Goal: Task Accomplishment & Management: Manage account settings

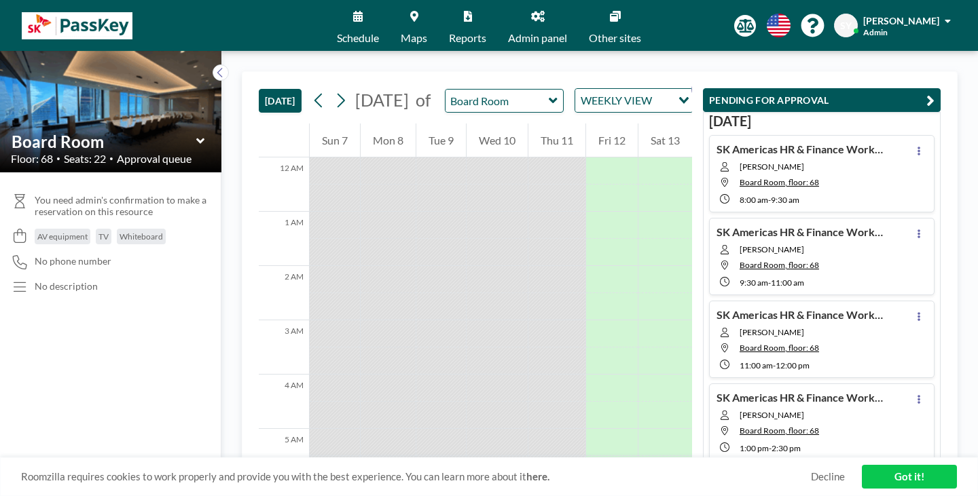
scroll to position [375, 0]
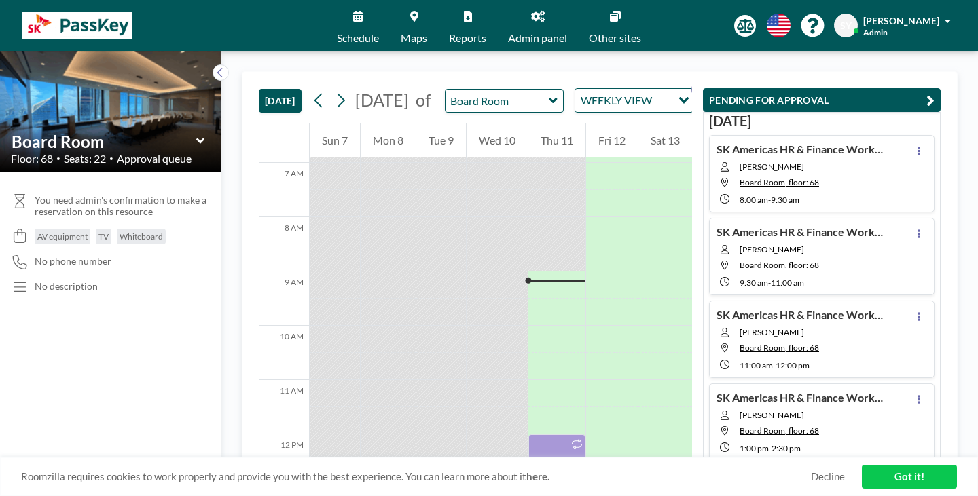
click at [699, 92] on button "YOUR RESERVATIONS 9+" at bounding box center [767, 101] width 136 height 24
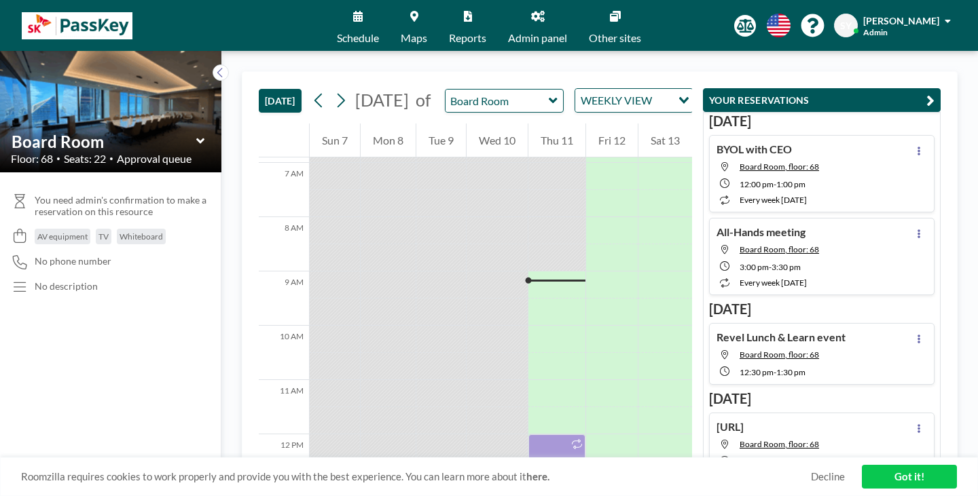
click at [699, 94] on button "PENDING FOR APPROVAL" at bounding box center [774, 101] width 151 height 24
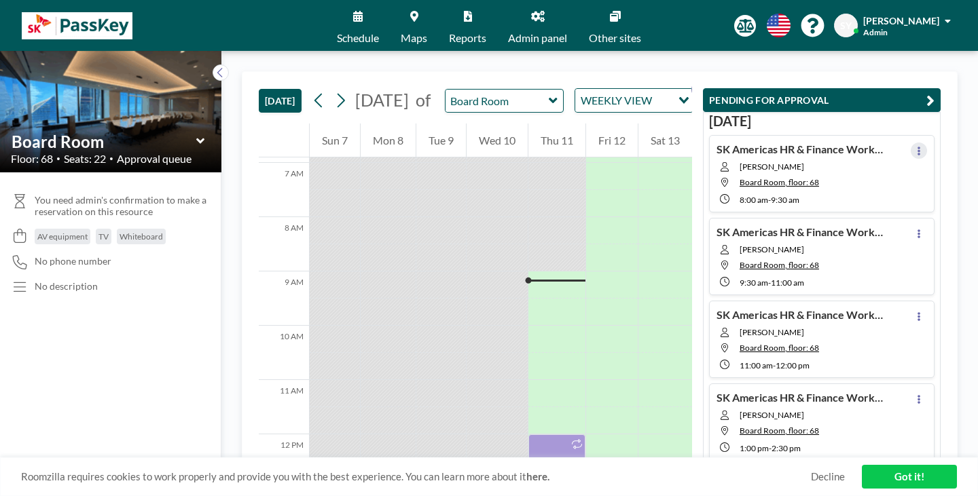
click at [926, 143] on button at bounding box center [919, 151] width 16 height 16
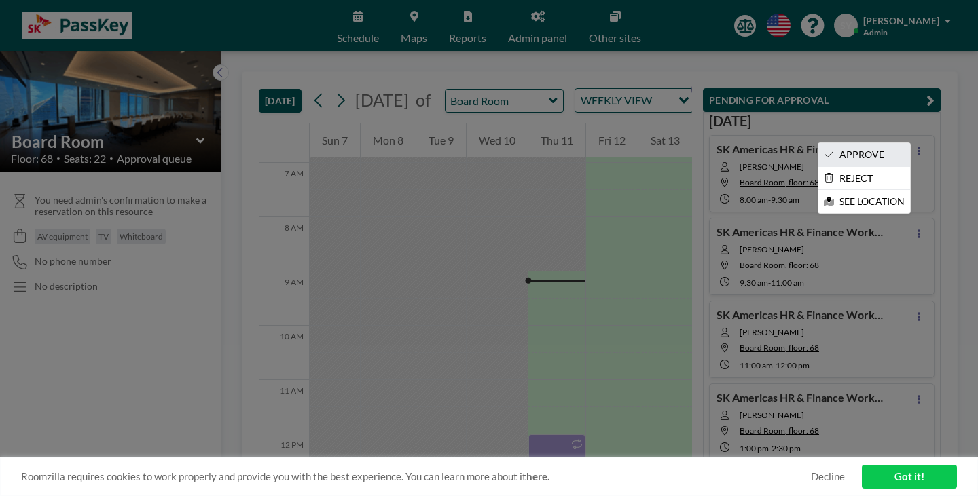
click at [907, 143] on li "APPROVE" at bounding box center [864, 154] width 92 height 23
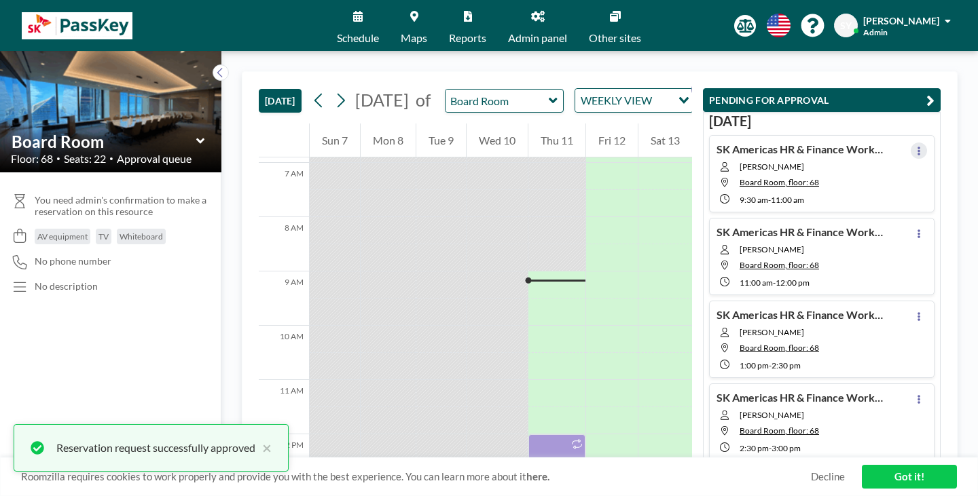
click at [921, 143] on button at bounding box center [919, 151] width 16 height 16
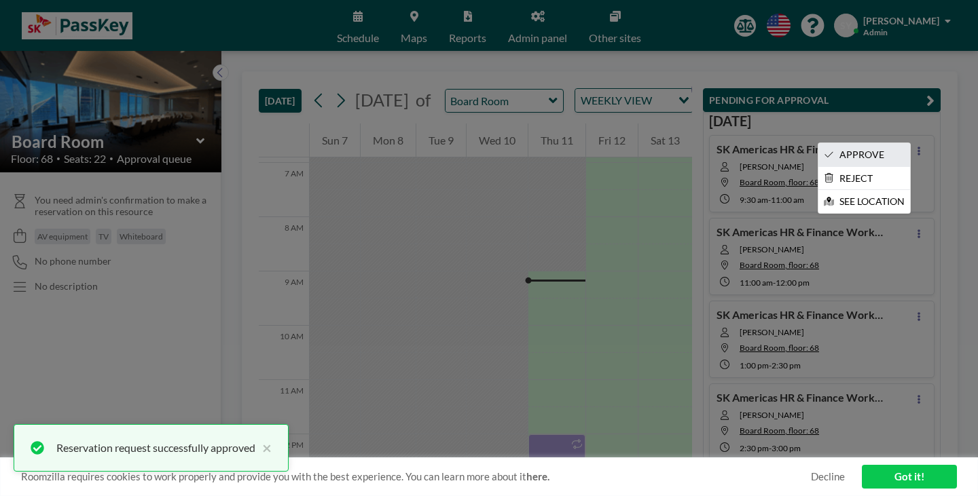
click at [908, 143] on li "APPROVE" at bounding box center [864, 154] width 92 height 23
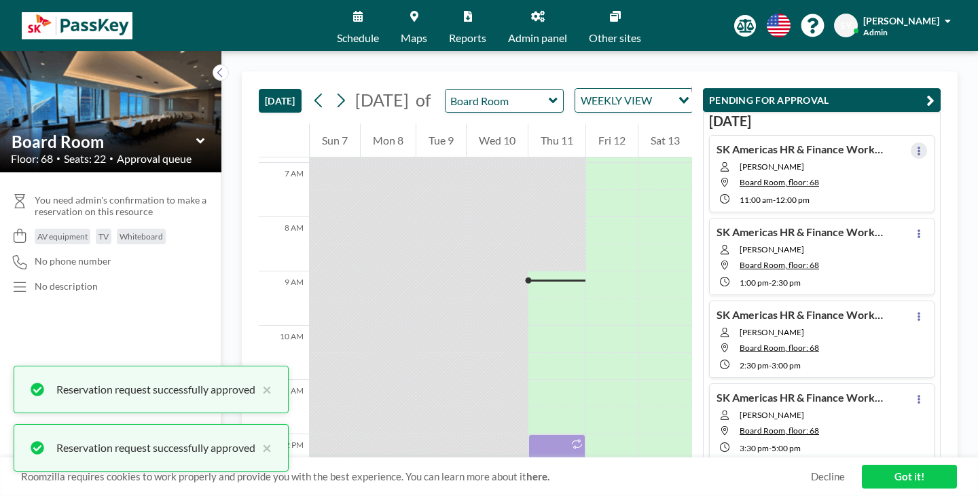
click at [922, 147] on icon at bounding box center [918, 151] width 5 height 9
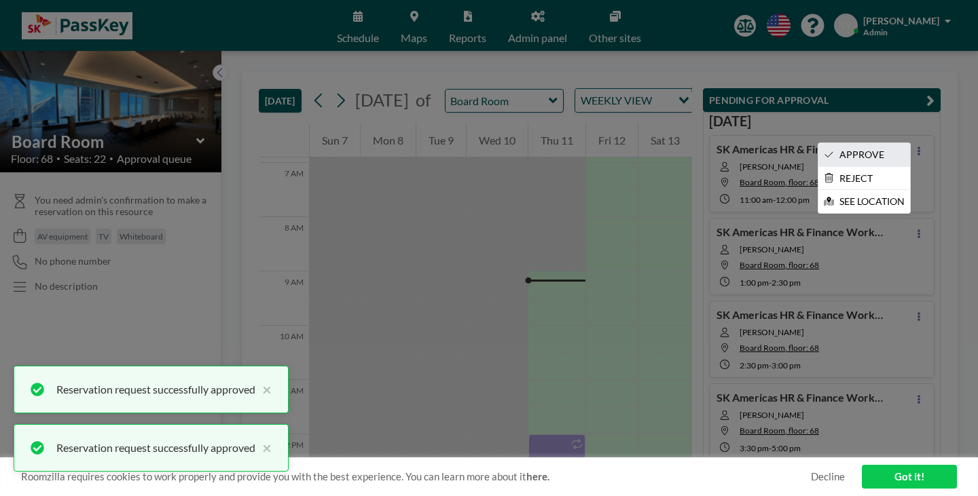
click at [903, 143] on li "APPROVE" at bounding box center [864, 154] width 92 height 23
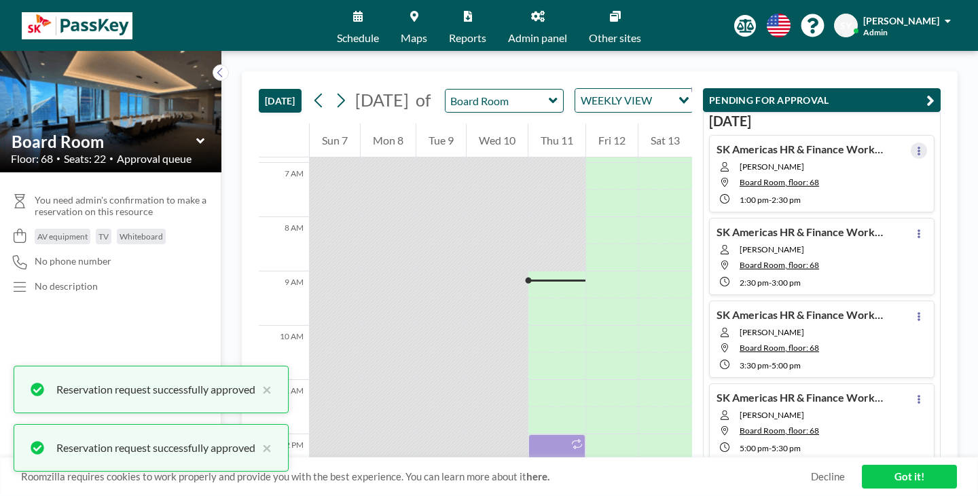
click at [920, 147] on icon at bounding box center [919, 151] width 3 height 9
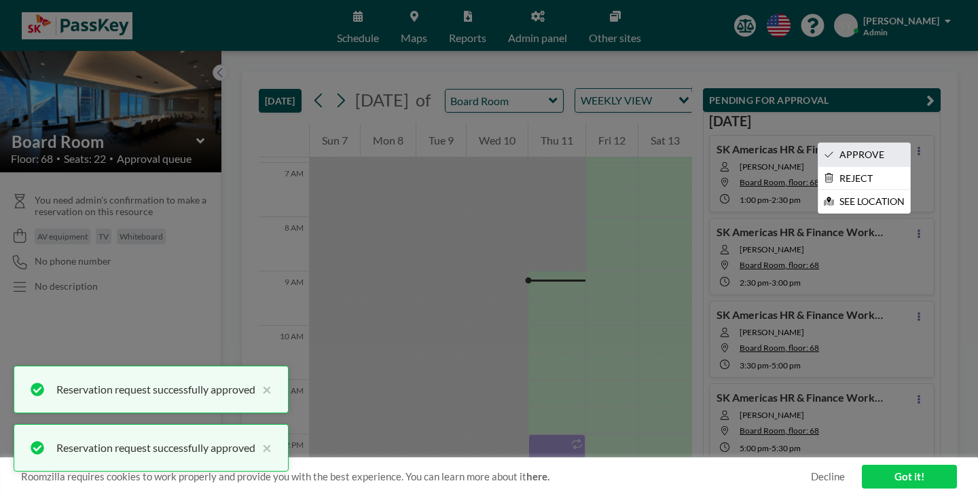
click at [910, 143] on li "APPROVE" at bounding box center [864, 154] width 92 height 23
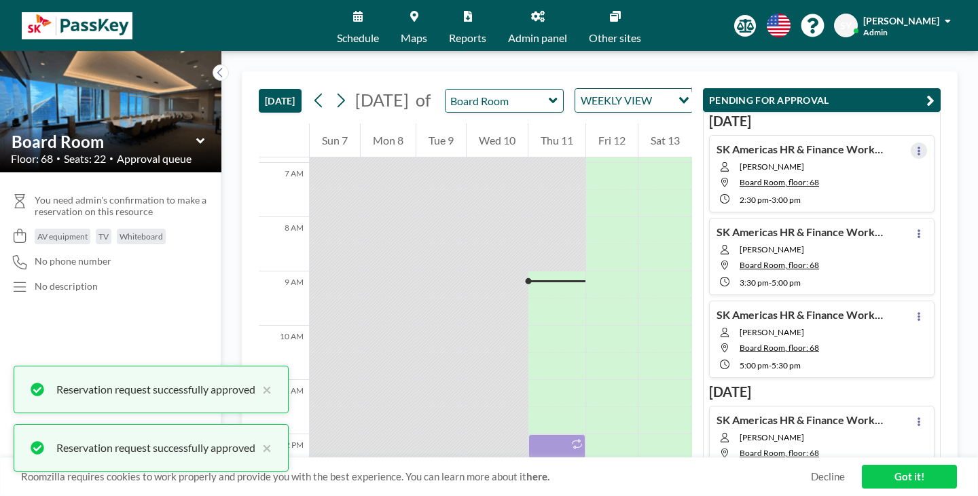
click at [920, 143] on button at bounding box center [919, 151] width 16 height 16
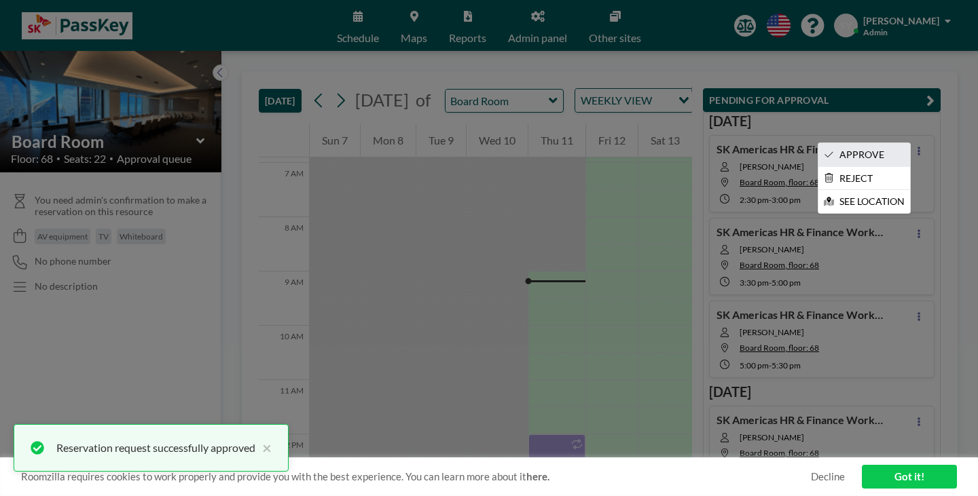
click at [899, 143] on li "APPROVE" at bounding box center [864, 154] width 92 height 23
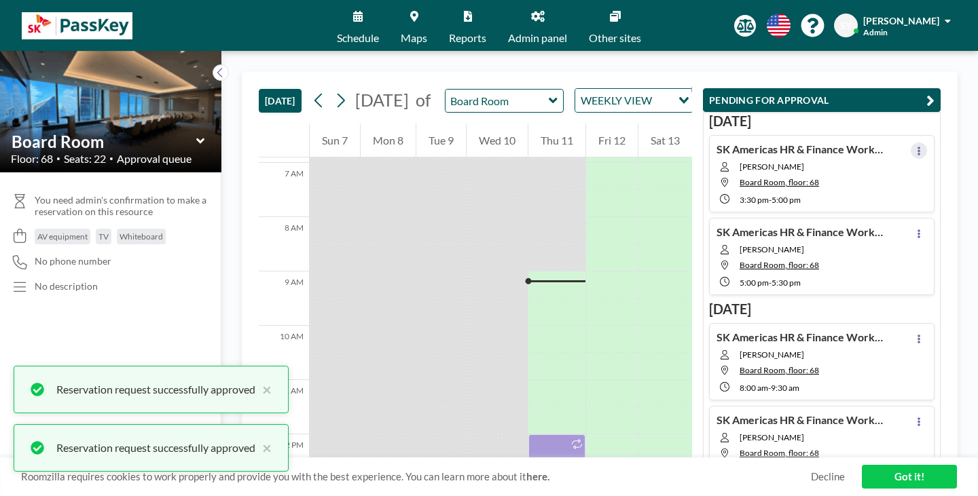
click at [922, 147] on icon at bounding box center [918, 151] width 5 height 9
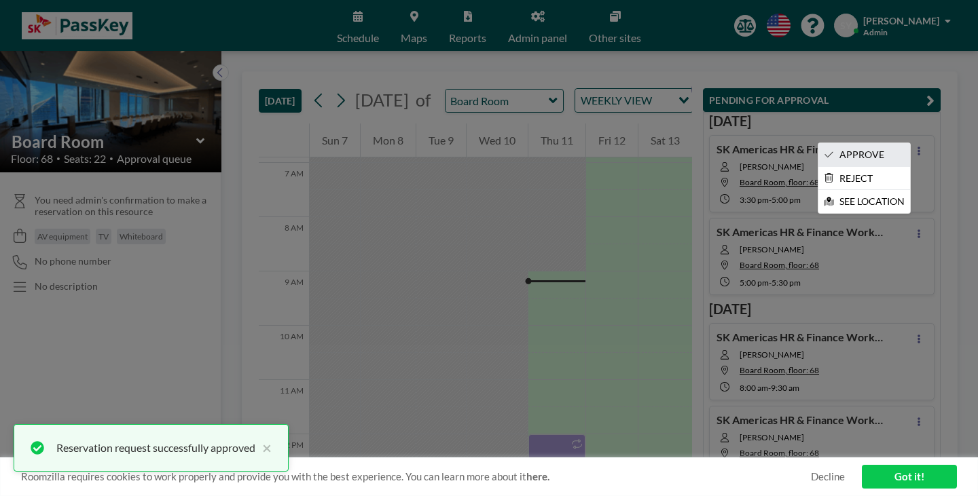
click at [903, 143] on li "APPROVE" at bounding box center [864, 154] width 92 height 23
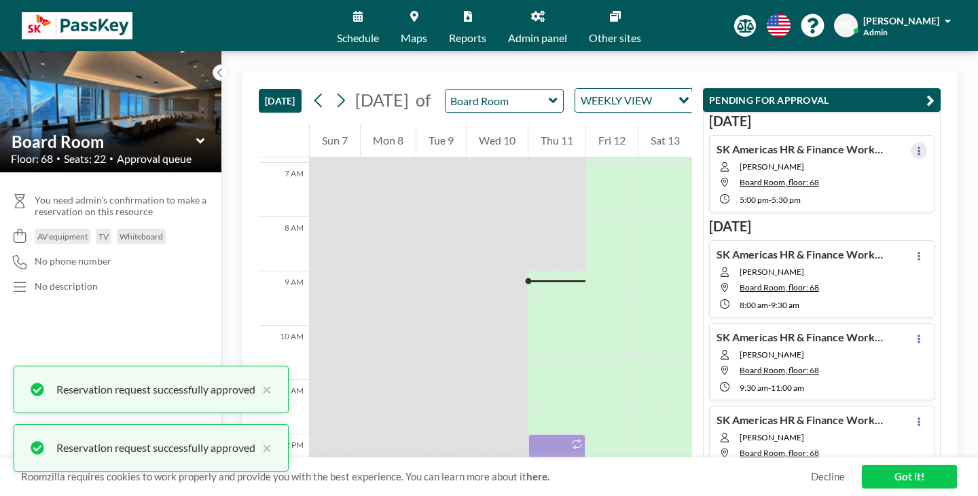
click at [921, 147] on icon at bounding box center [918, 151] width 5 height 9
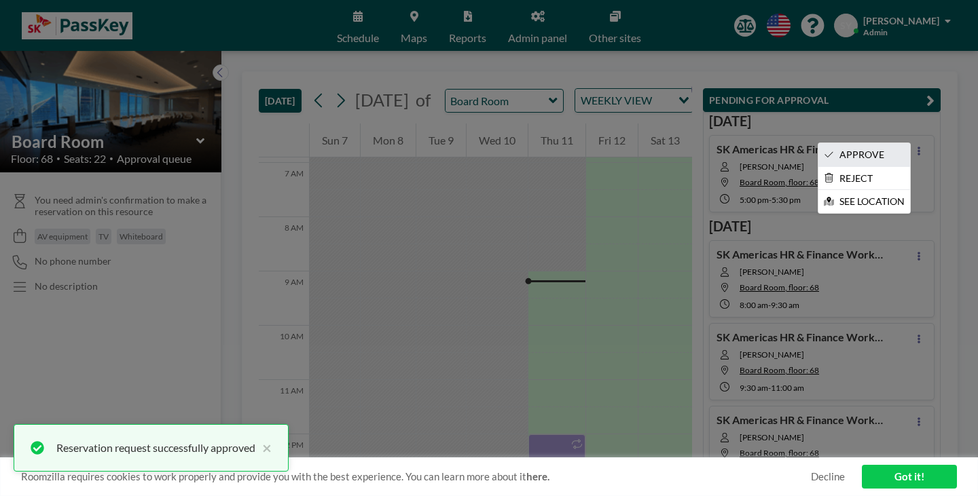
click at [907, 143] on li "APPROVE" at bounding box center [864, 154] width 92 height 23
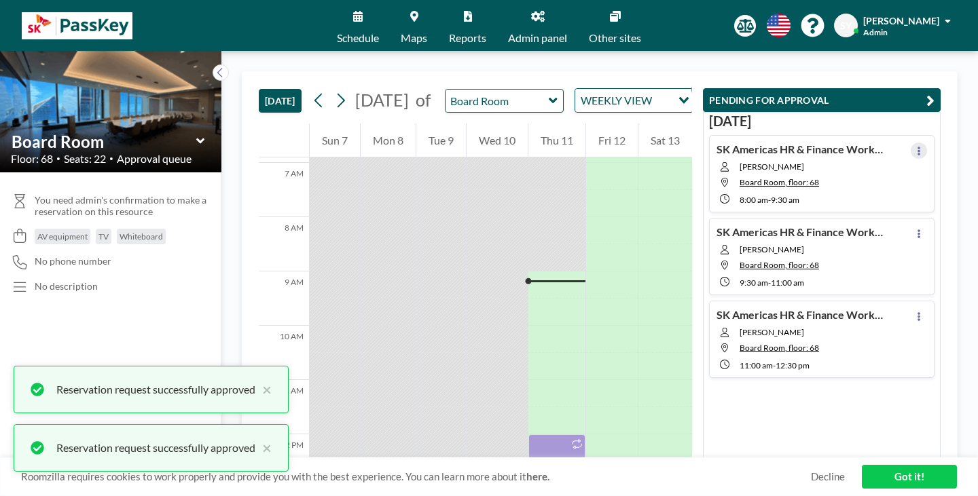
click at [922, 143] on button at bounding box center [919, 151] width 16 height 16
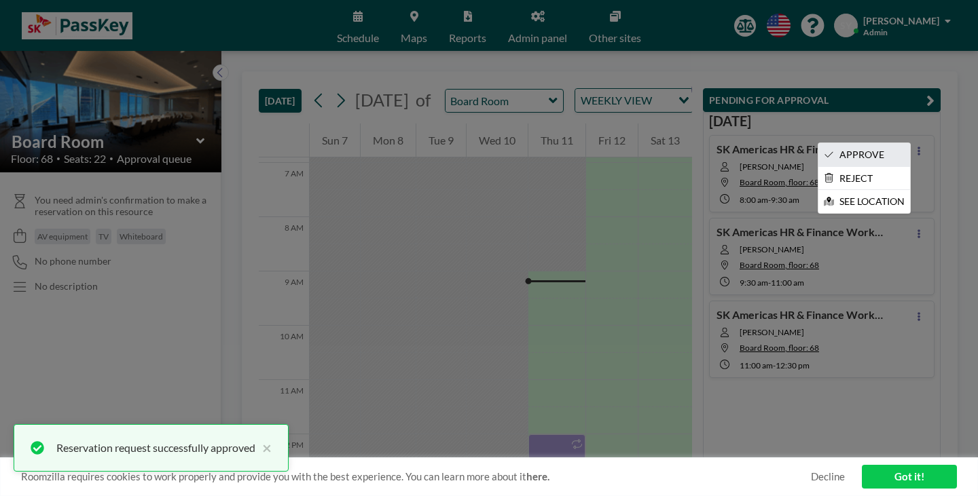
click at [910, 143] on li "APPROVE" at bounding box center [864, 154] width 92 height 23
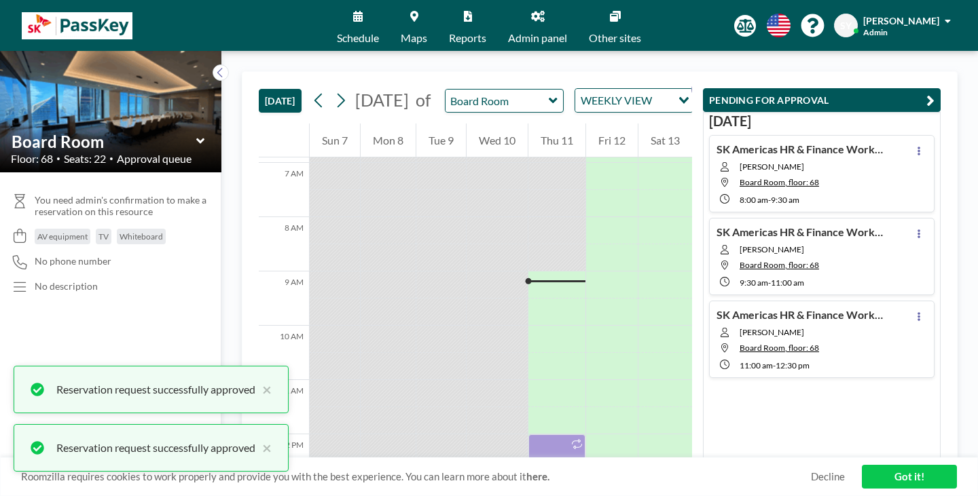
click at [889, 143] on div "SK Americas HR & Finance Workshop" at bounding box center [803, 150] width 173 height 14
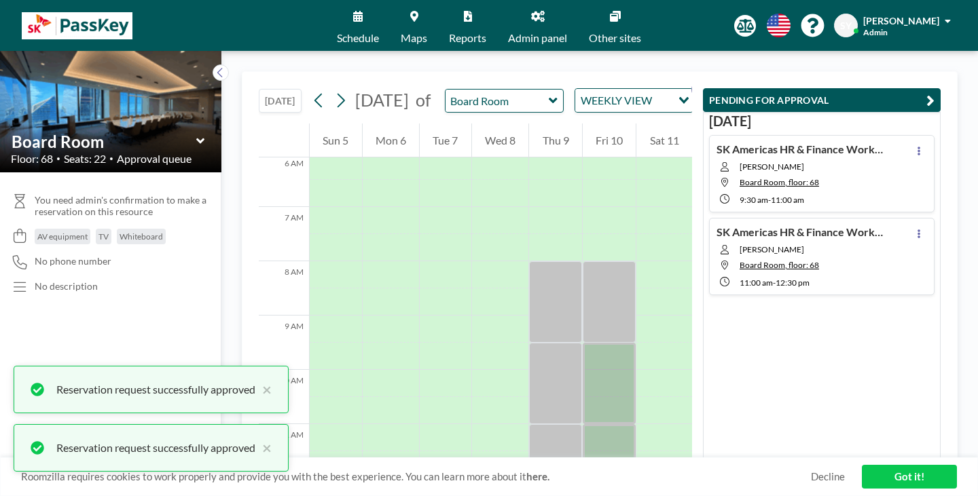
click at [911, 135] on div "SK Americas HR & Finance Workshop [PERSON_NAME] Board Room, floor: 68 9:30 AM -…" at bounding box center [821, 173] width 225 height 77
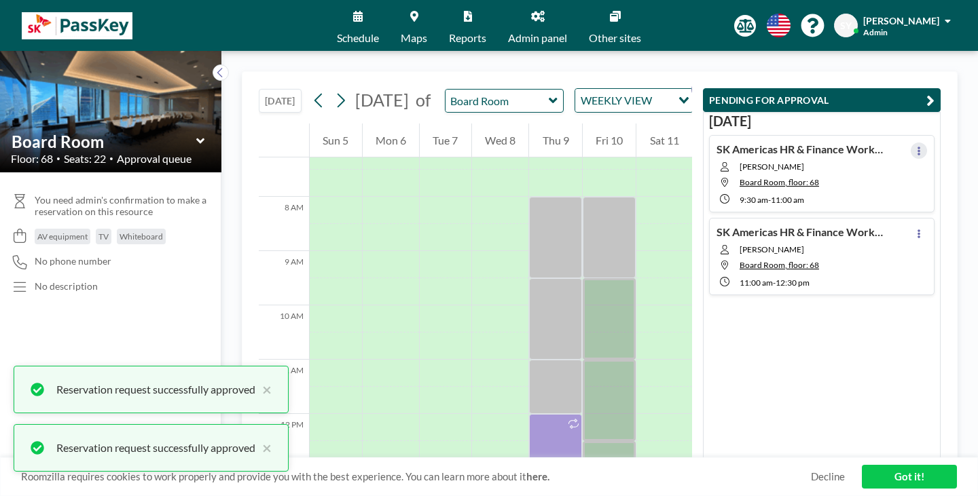
scroll to position [397, 0]
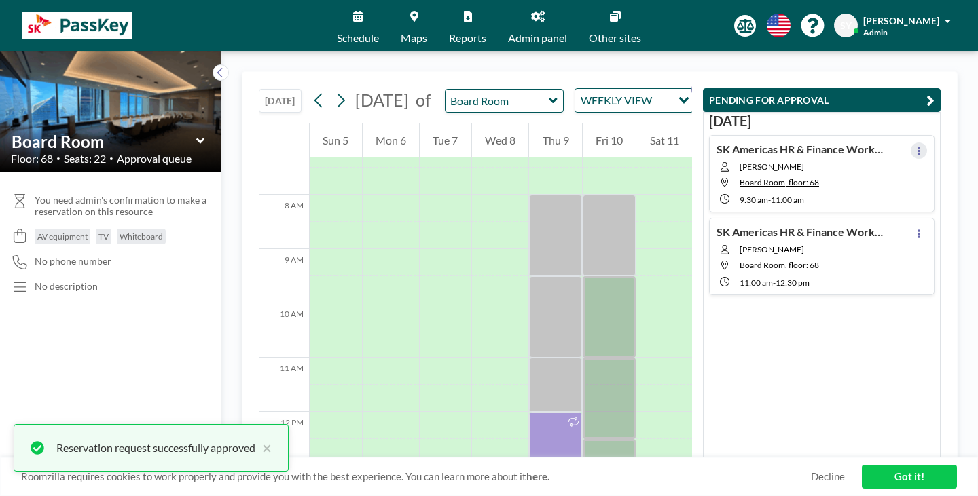
click at [920, 143] on button at bounding box center [919, 151] width 16 height 16
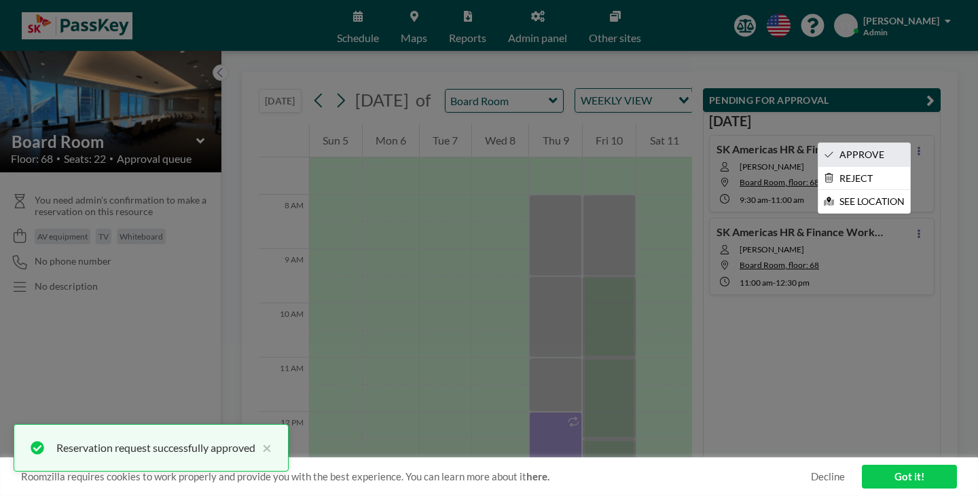
click at [903, 143] on li "APPROVE" at bounding box center [864, 154] width 92 height 23
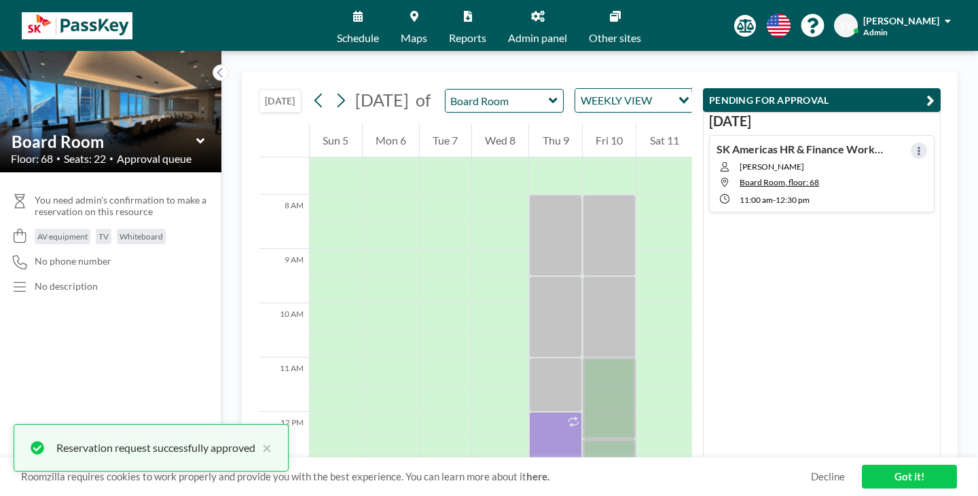
click at [920, 147] on icon at bounding box center [919, 151] width 3 height 9
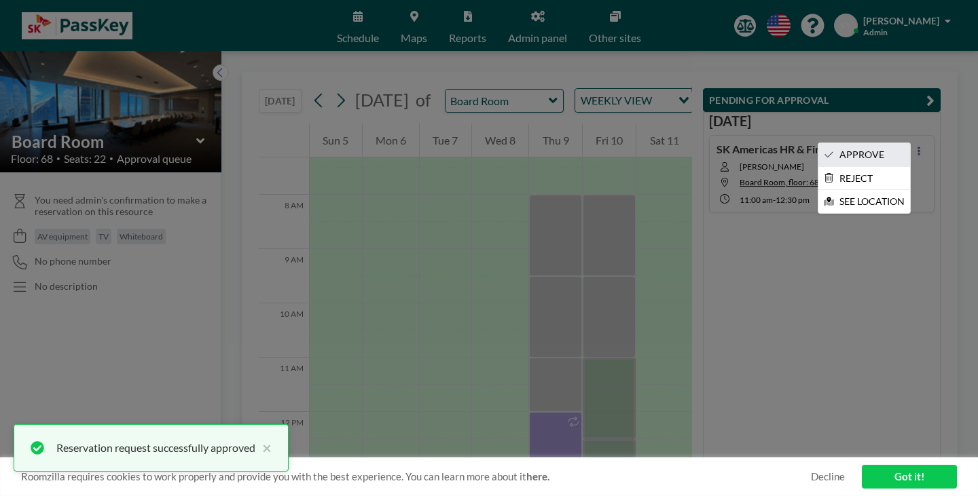
click at [908, 143] on li "APPROVE" at bounding box center [864, 154] width 92 height 23
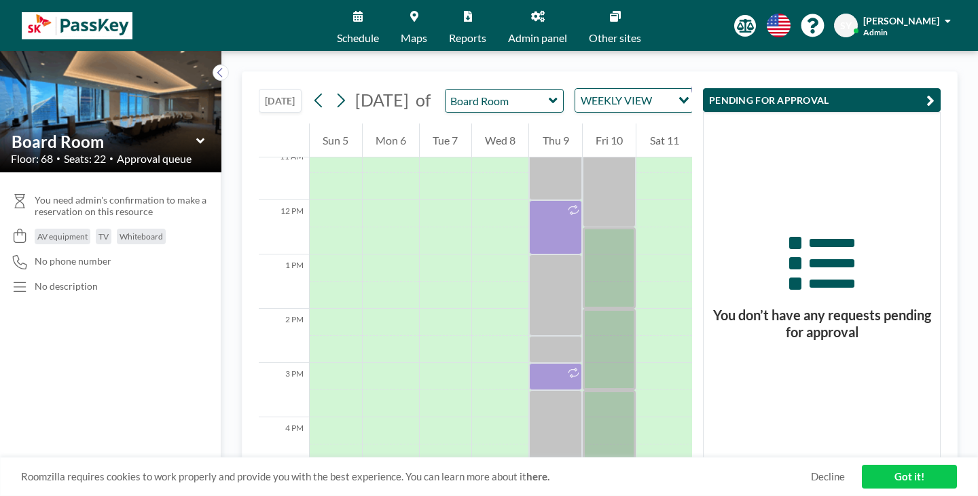
scroll to position [270, 0]
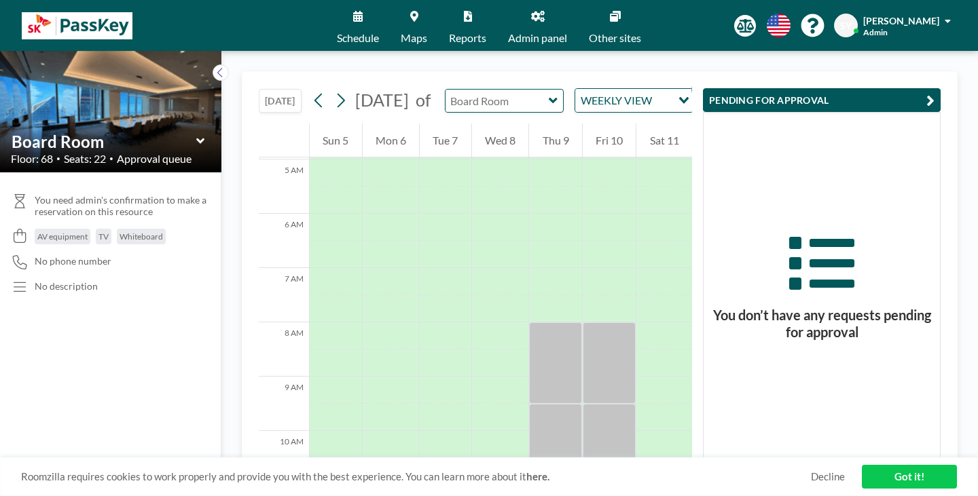
click at [446, 90] on input "text" at bounding box center [498, 101] width 104 height 22
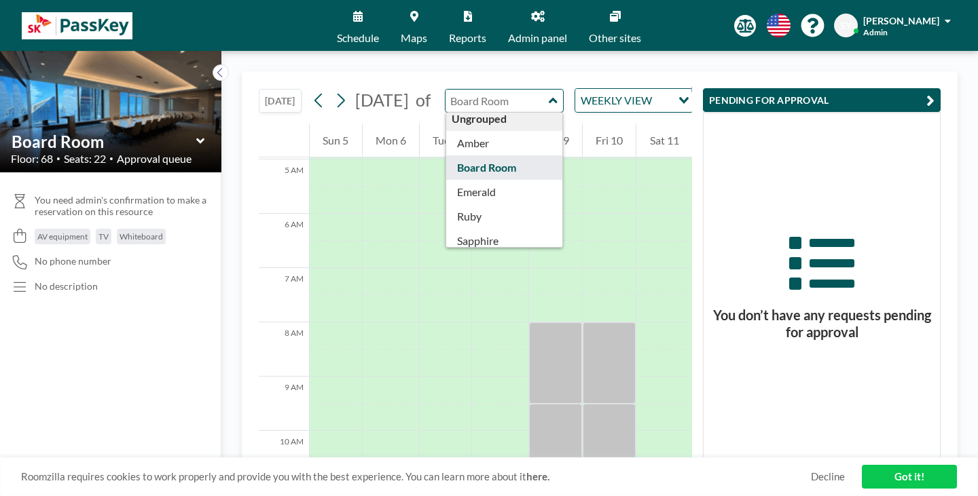
scroll to position [12, 0]
type input "Topaz"
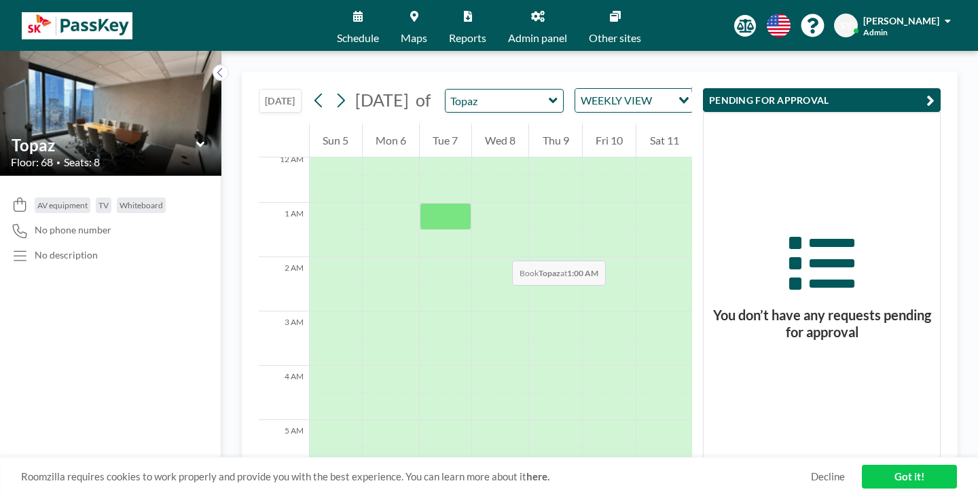
scroll to position [0, 0]
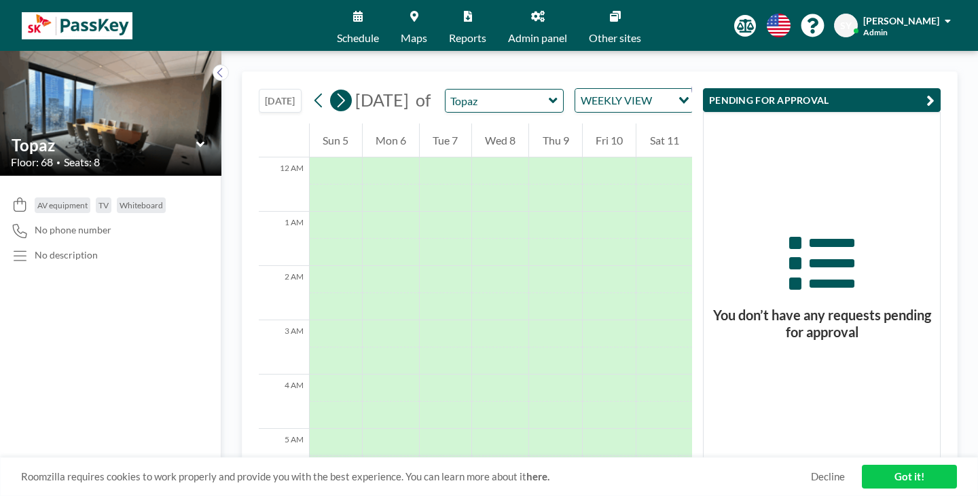
click at [308, 95] on button at bounding box center [319, 101] width 22 height 22
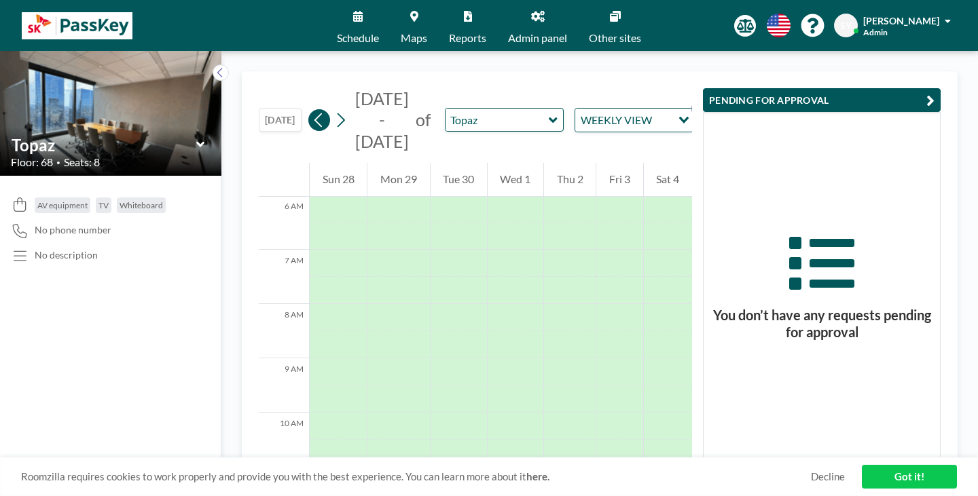
scroll to position [331, 0]
click at [308, 109] on button at bounding box center [319, 120] width 22 height 22
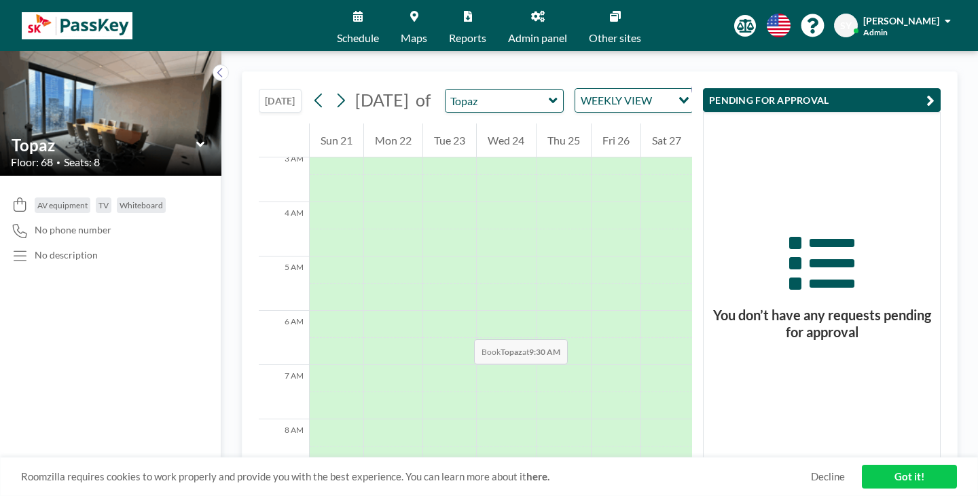
scroll to position [340, 0]
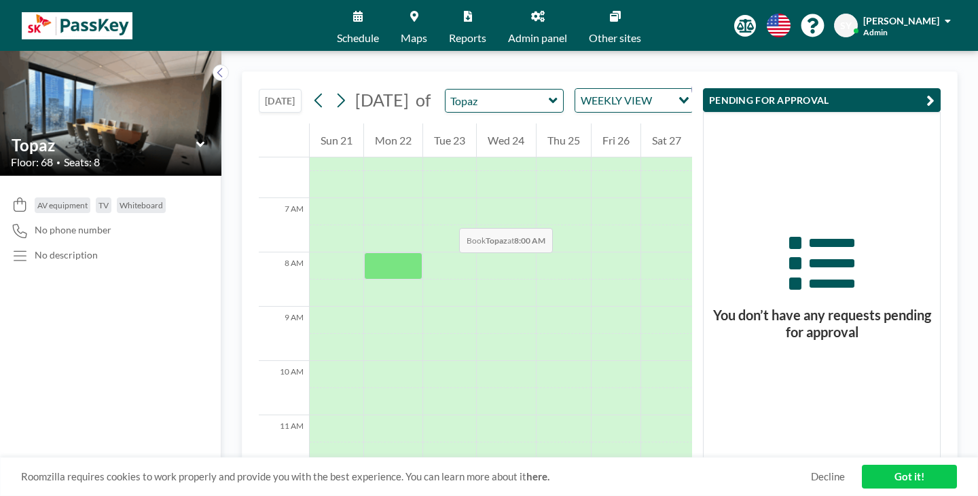
click at [364, 253] on div at bounding box center [393, 266] width 58 height 27
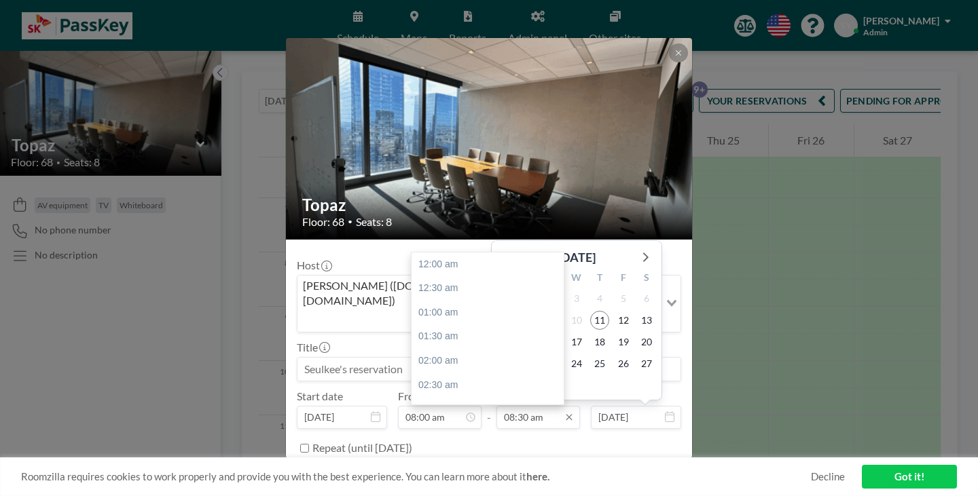
scroll to position [369, 0]
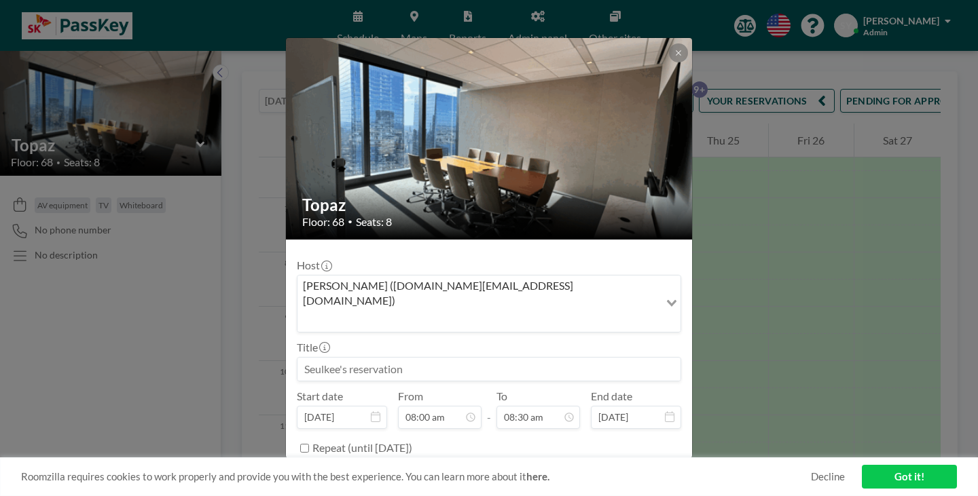
click at [412, 358] on input at bounding box center [488, 369] width 383 height 23
type input "e"
type input "B"
type input "VIP Visit"
click at [616, 471] on button "BOOK NOW" at bounding box center [647, 483] width 69 height 24
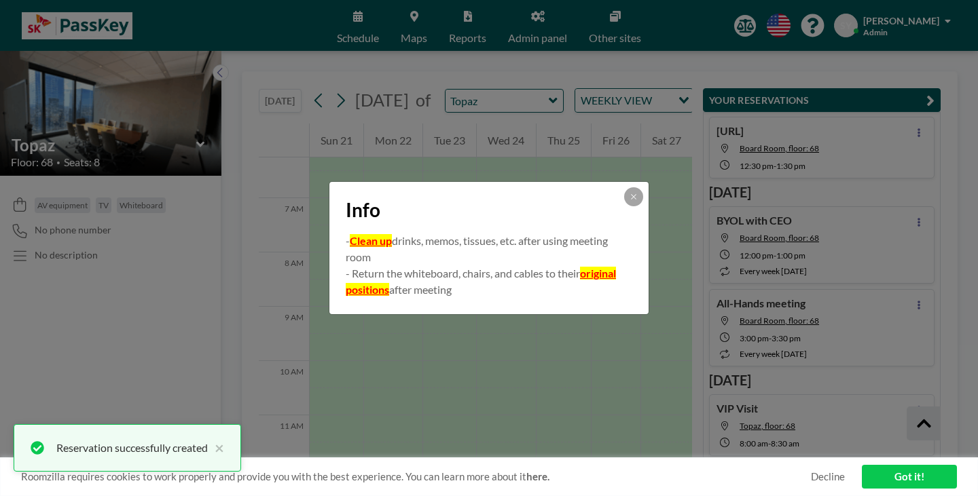
scroll to position [308, 0]
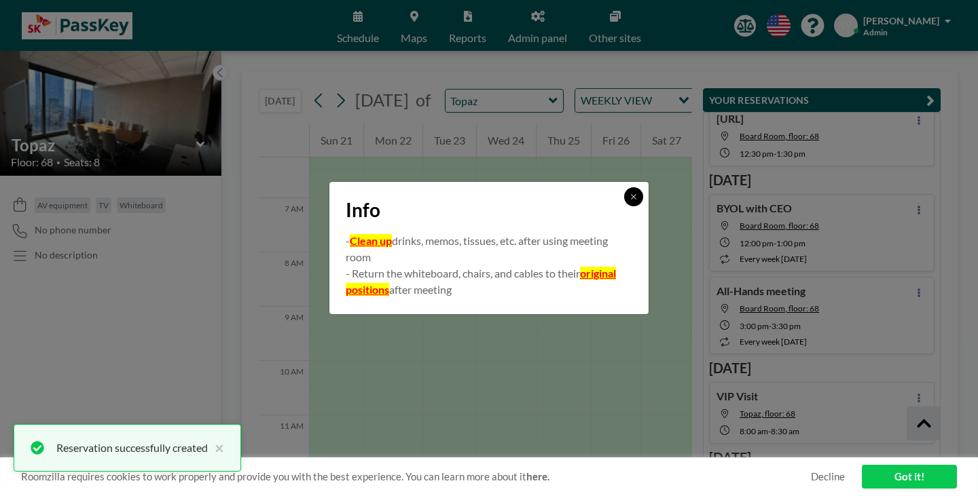
click at [624, 204] on button at bounding box center [633, 196] width 19 height 19
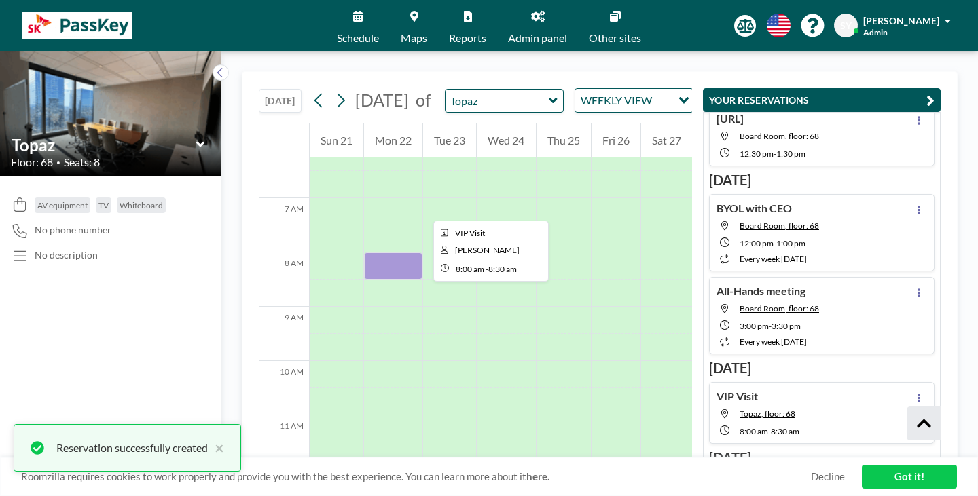
click at [364, 253] on div at bounding box center [393, 266] width 58 height 27
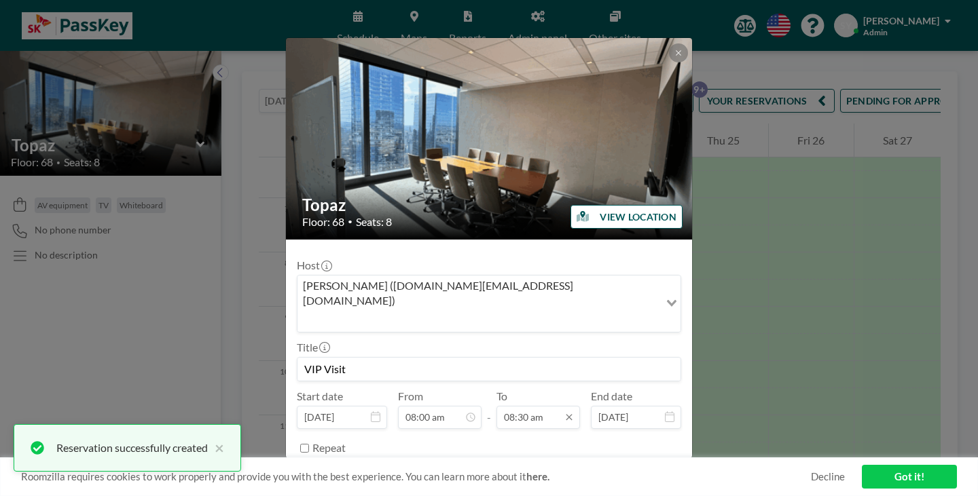
scroll to position [369, 0]
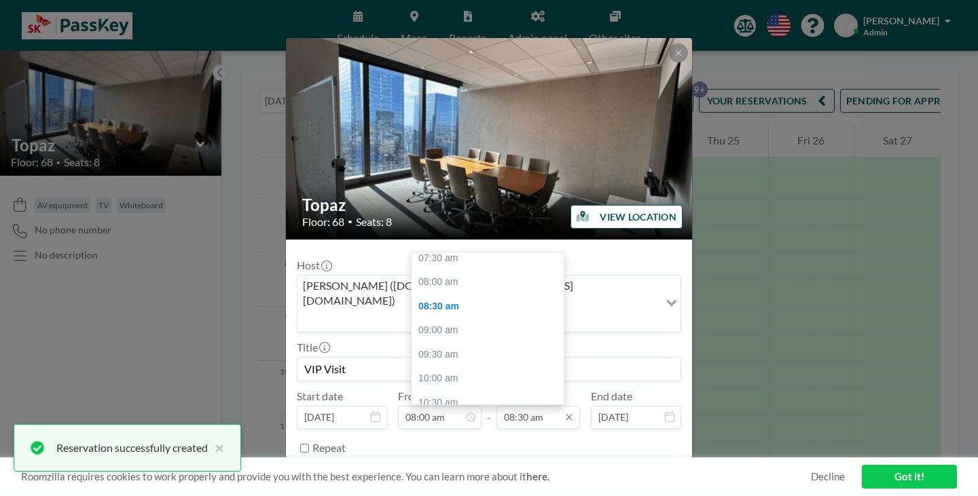
click at [533, 406] on input "08:30 am" at bounding box center [538, 417] width 84 height 23
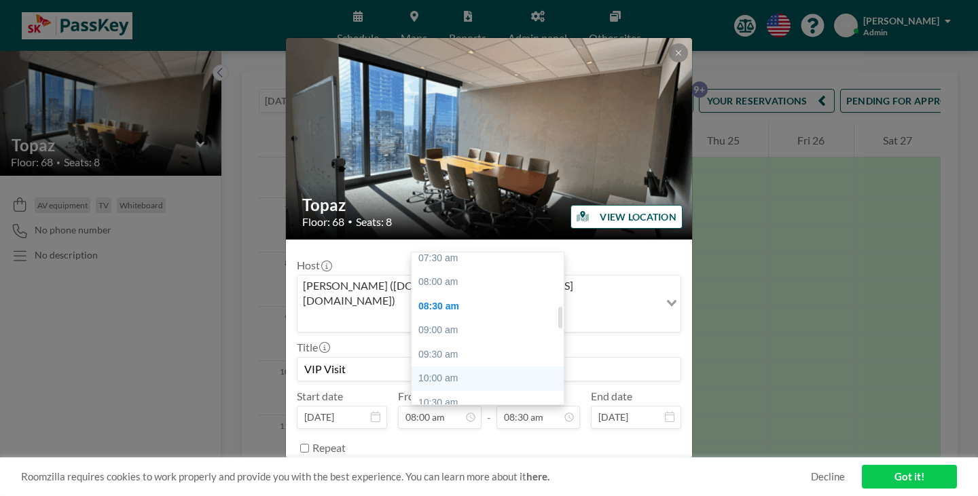
click at [450, 367] on div "10:00 am" at bounding box center [491, 379] width 159 height 24
type input "10:00 am"
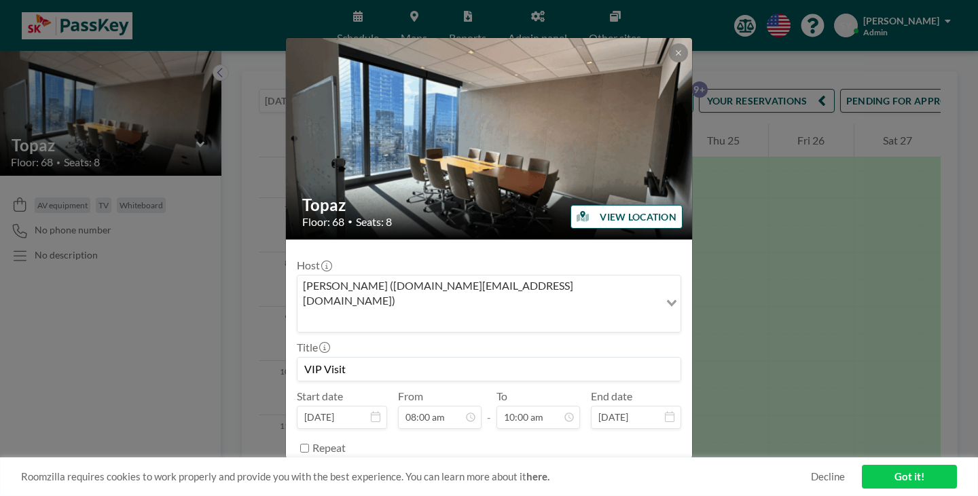
scroll to position [433, 0]
click at [596, 471] on button "SAVE CHANGES" at bounding box center [639, 483] width 86 height 24
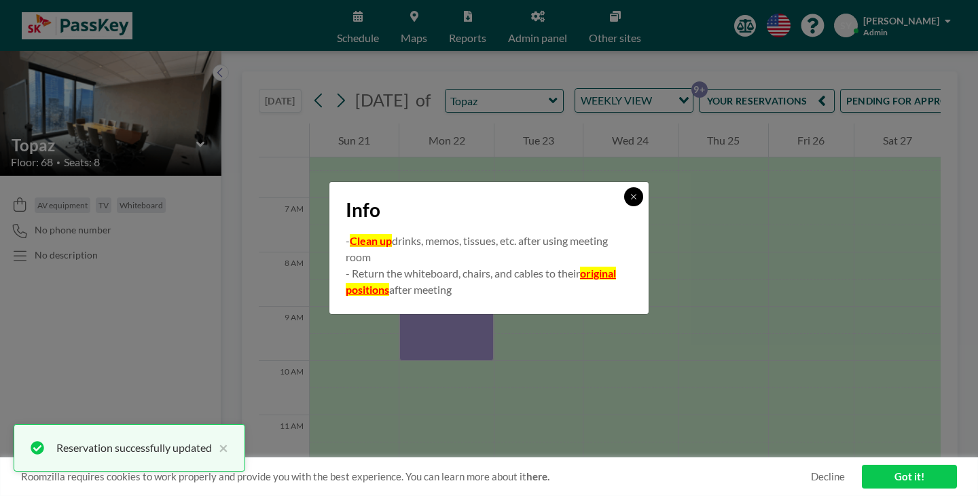
click at [630, 201] on icon at bounding box center [634, 197] width 8 height 8
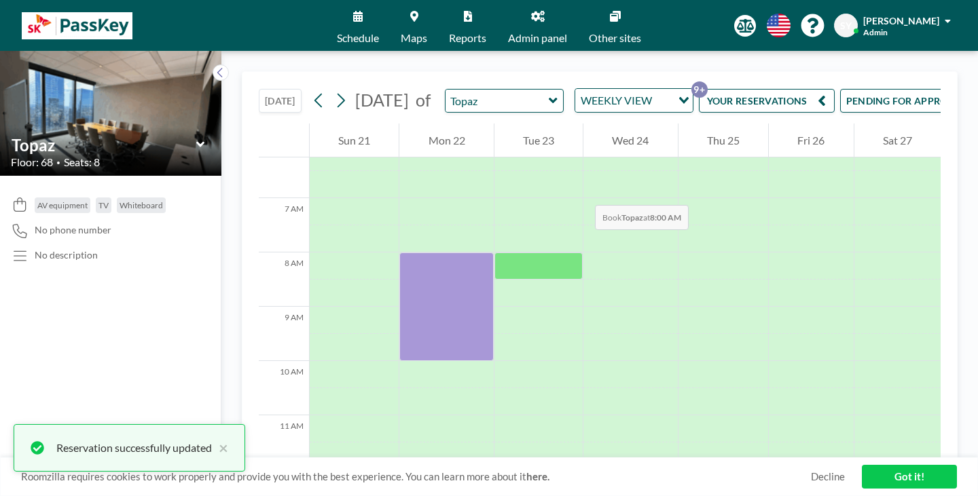
click at [494, 253] on div at bounding box center [538, 266] width 88 height 27
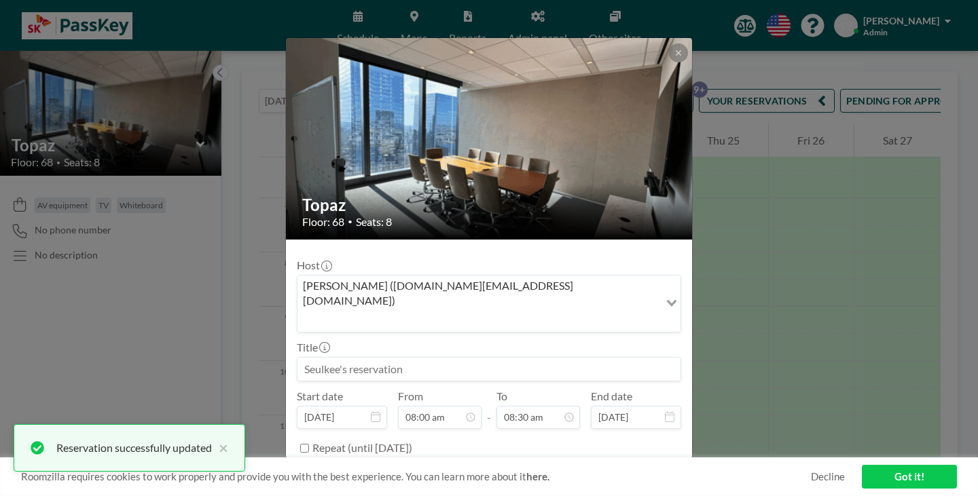
click at [474, 358] on input at bounding box center [488, 369] width 383 height 23
paste input "VIP Visit"
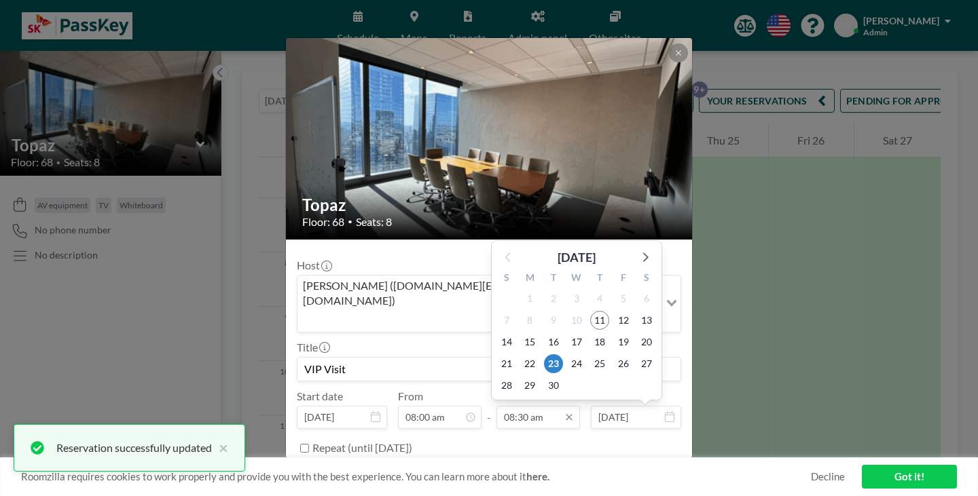
type input "VIP Visit"
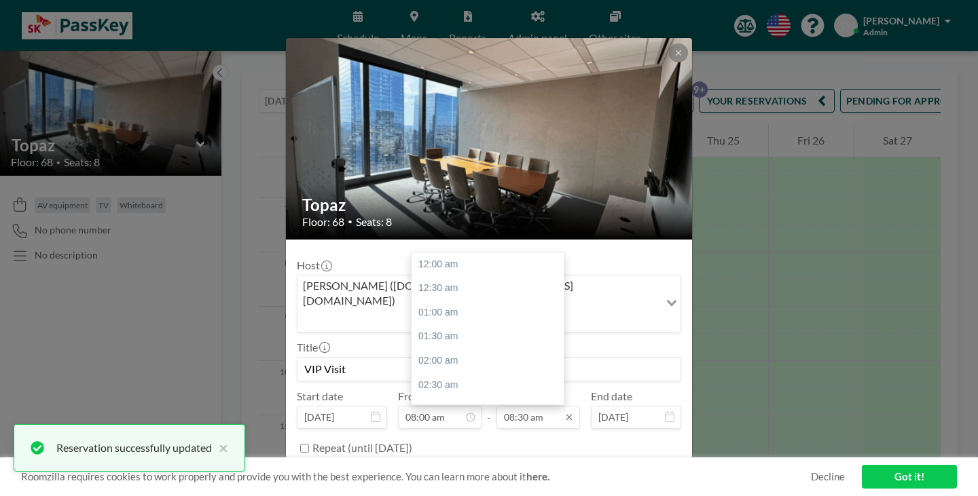
click at [510, 406] on input "08:30 am" at bounding box center [538, 417] width 84 height 23
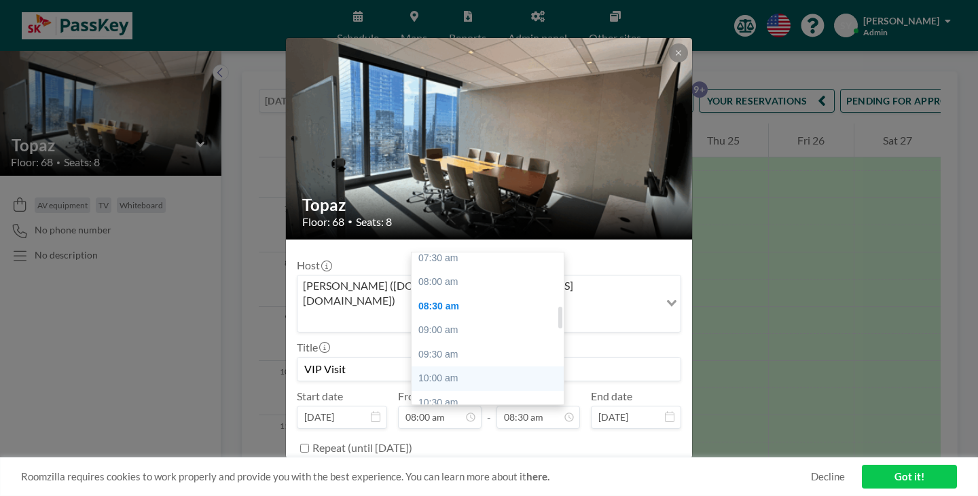
click at [474, 367] on div "10:00 am" at bounding box center [491, 379] width 159 height 24
type input "10:00 am"
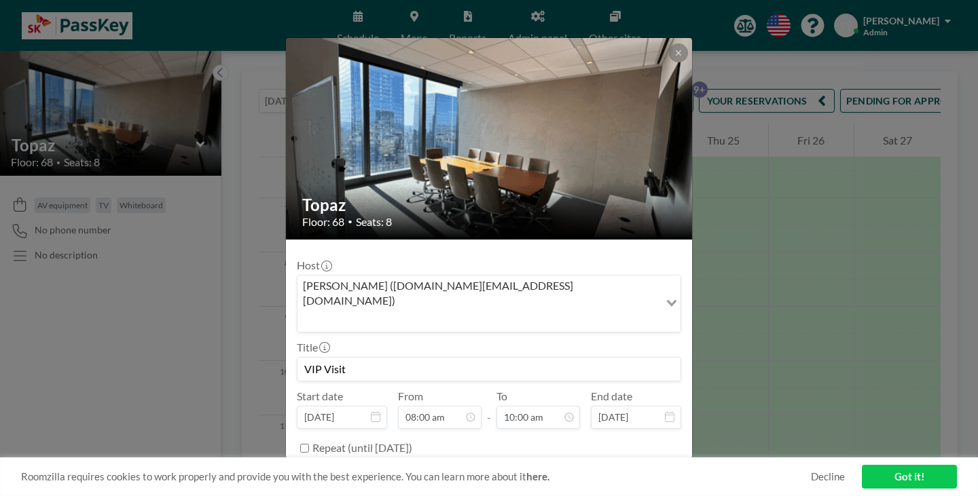
click at [630, 471] on button "BOOK NOW" at bounding box center [647, 483] width 69 height 24
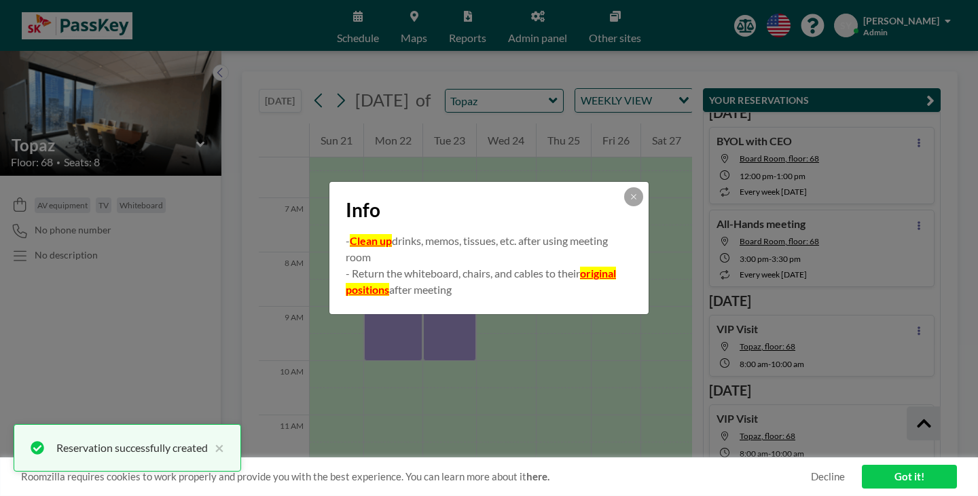
scroll to position [378, 0]
click at [624, 206] on button at bounding box center [633, 196] width 19 height 19
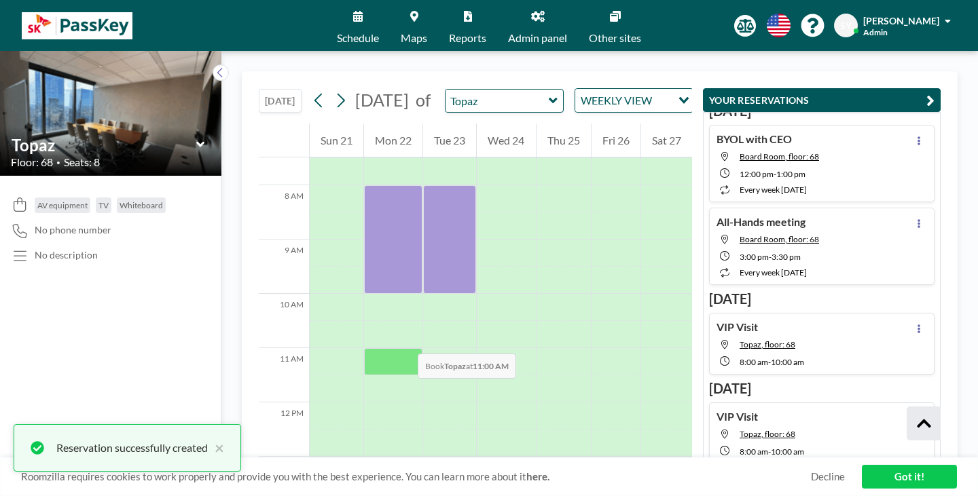
scroll to position [408, 0]
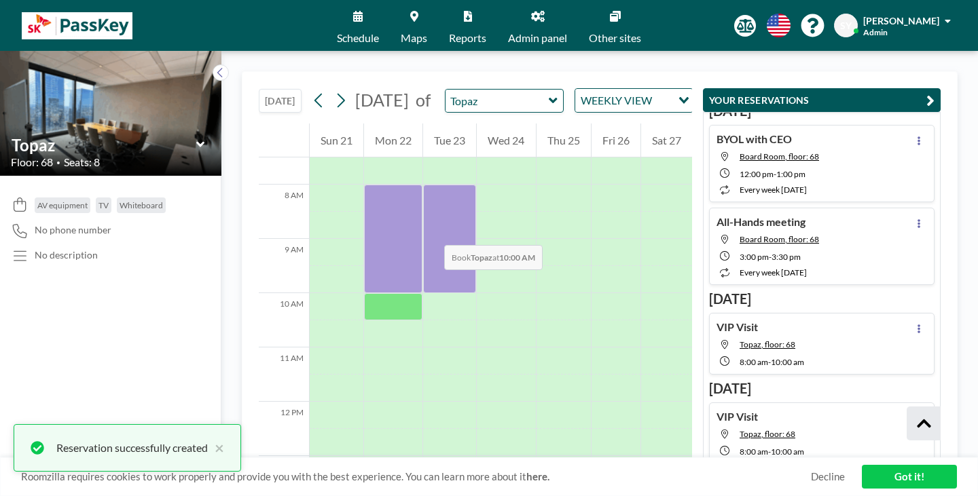
click at [364, 293] on div at bounding box center [393, 306] width 58 height 27
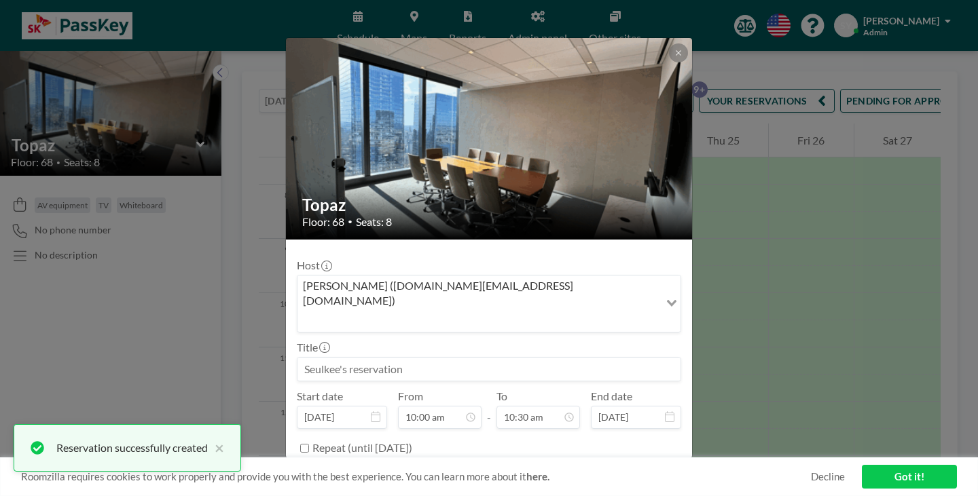
click at [441, 358] on input at bounding box center [488, 369] width 383 height 23
paste input "VIP Visit"
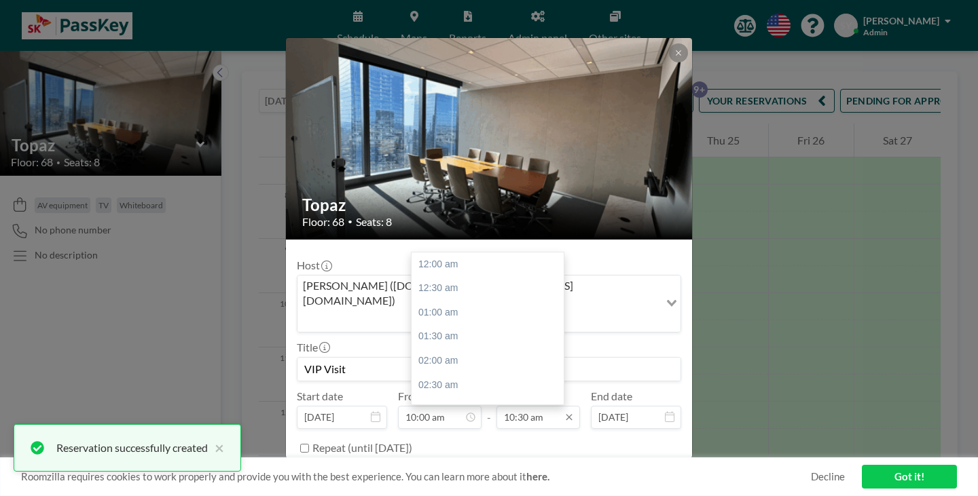
scroll to position [455, 0]
type input "VIP Visit"
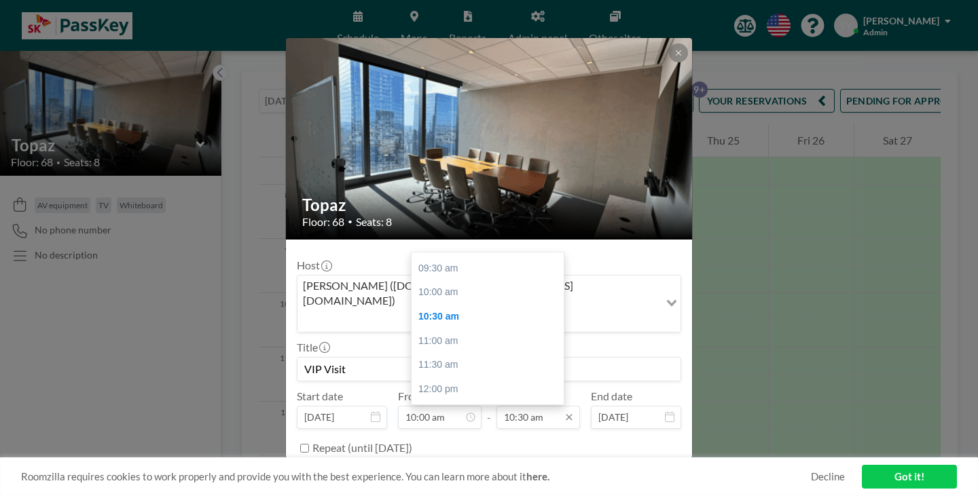
click at [545, 406] on input "10:30 am" at bounding box center [538, 417] width 84 height 23
click at [525, 406] on input "10:30 am" at bounding box center [538, 417] width 84 height 23
click at [484, 401] on div "12:30 pm" at bounding box center [491, 413] width 159 height 24
click at [524, 406] on input "12:30 pm" at bounding box center [538, 417] width 84 height 23
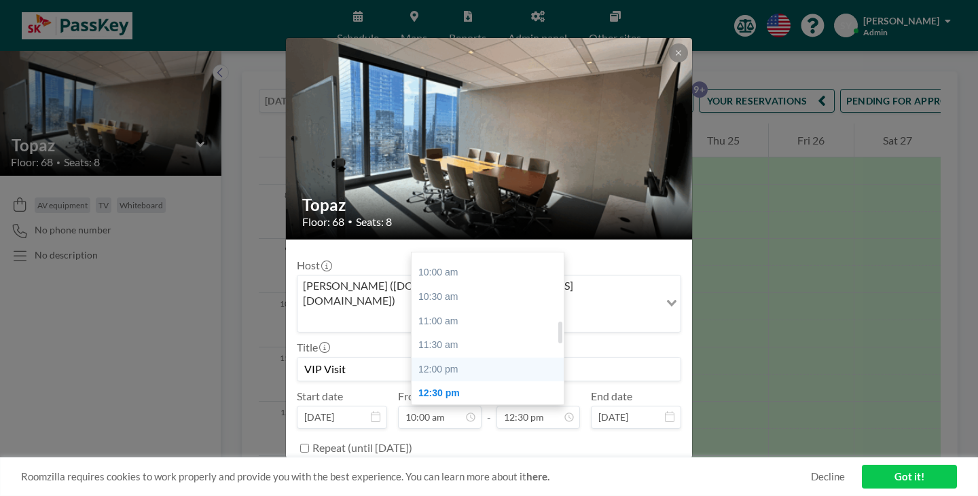
scroll to position [474, 0]
click at [458, 359] on div "12:00 pm" at bounding box center [491, 371] width 159 height 24
type input "12:00 pm"
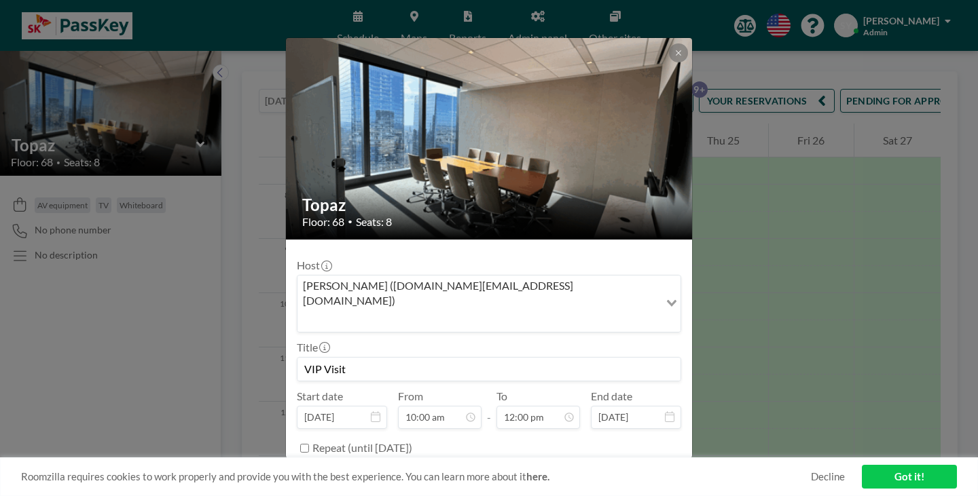
click at [613, 471] on button "BOOK NOW" at bounding box center [647, 483] width 69 height 24
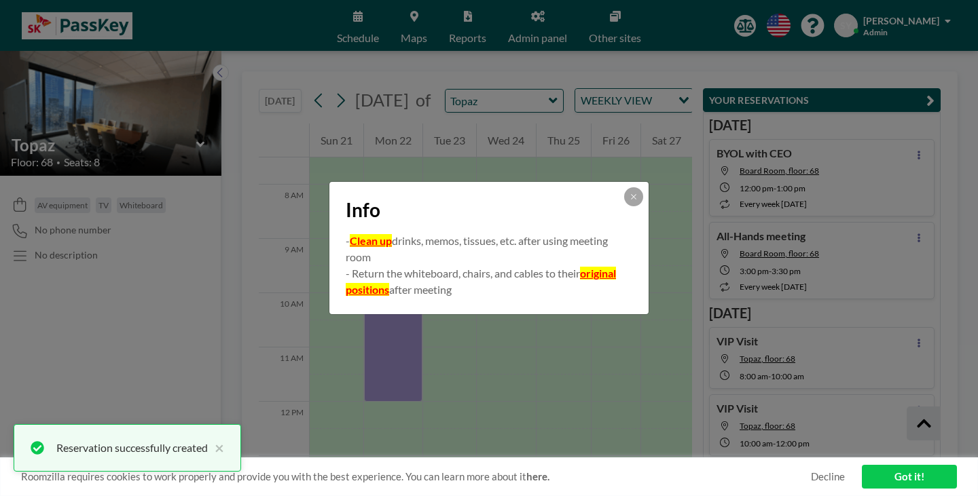
scroll to position [363, 0]
click at [598, 209] on div "Info" at bounding box center [488, 207] width 319 height 51
click at [624, 206] on button at bounding box center [633, 196] width 19 height 19
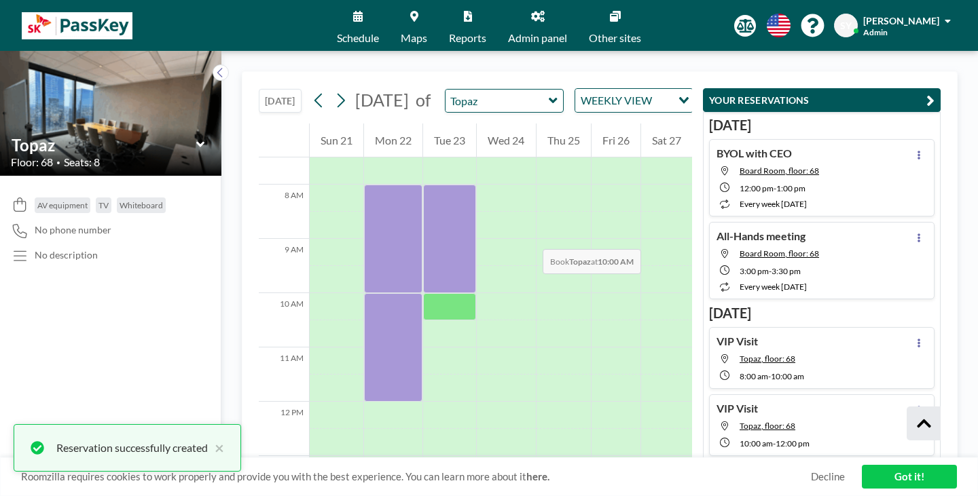
click at [427, 293] on div at bounding box center [449, 306] width 53 height 27
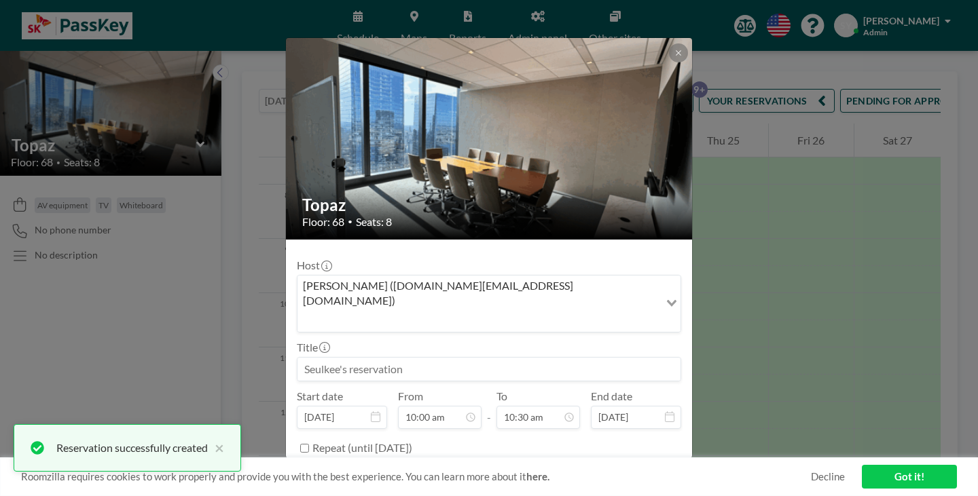
click at [469, 358] on input at bounding box center [488, 369] width 383 height 23
paste input "VIP Visit"
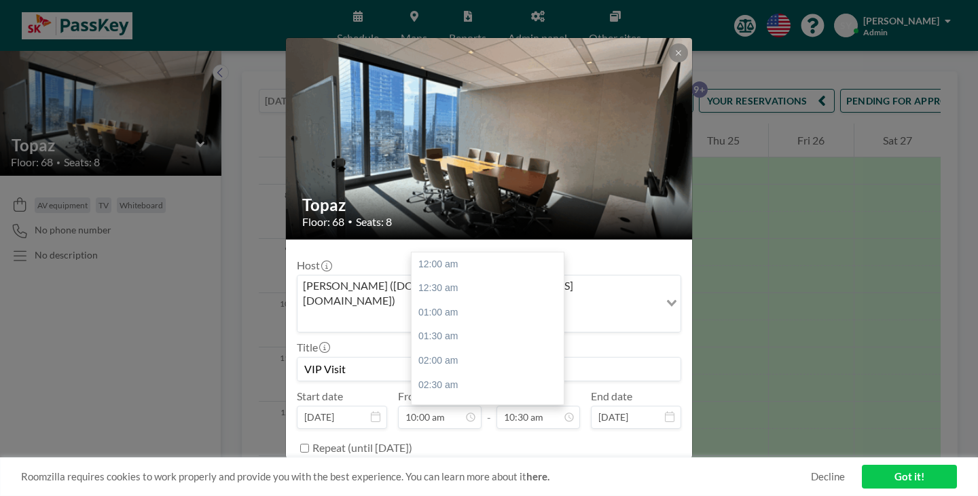
scroll to position [455, 0]
type input "VIP Visit"
click at [535, 406] on input "10:30 am" at bounding box center [538, 417] width 84 height 23
click at [490, 378] on div "12:00 pm" at bounding box center [491, 390] width 159 height 24
type input "12:00 pm"
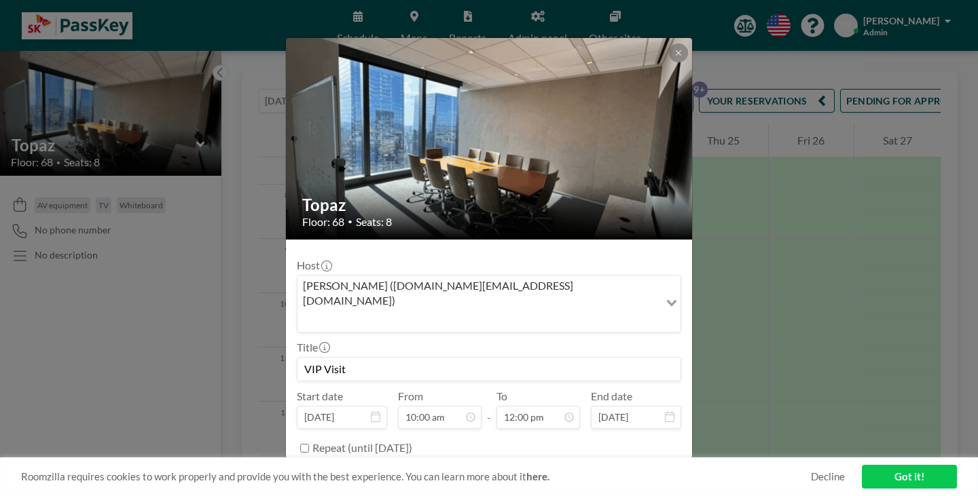
click at [639, 471] on button "BOOK NOW" at bounding box center [647, 483] width 69 height 24
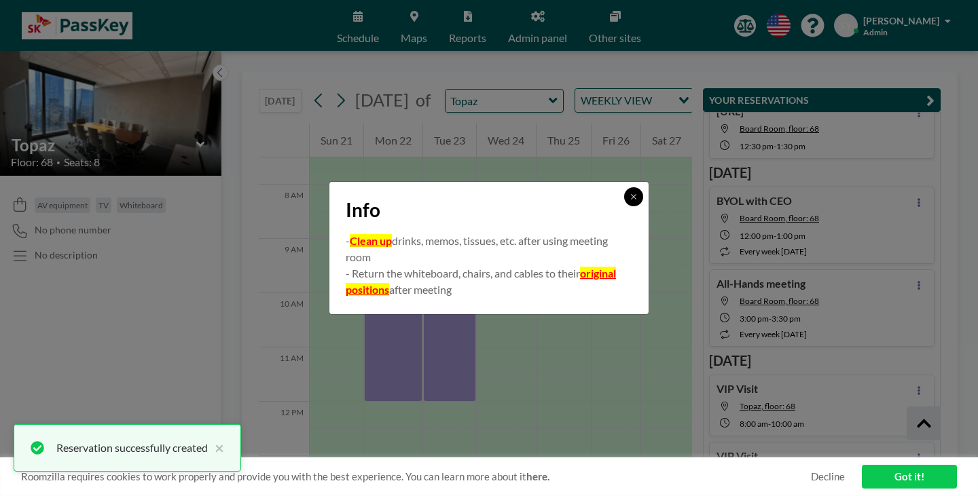
click at [630, 201] on icon at bounding box center [634, 197] width 8 height 8
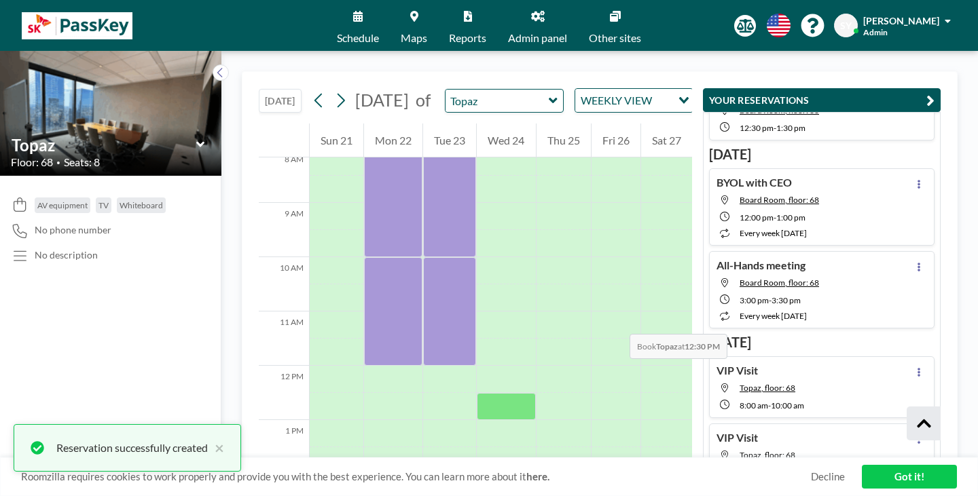
scroll to position [475, 0]
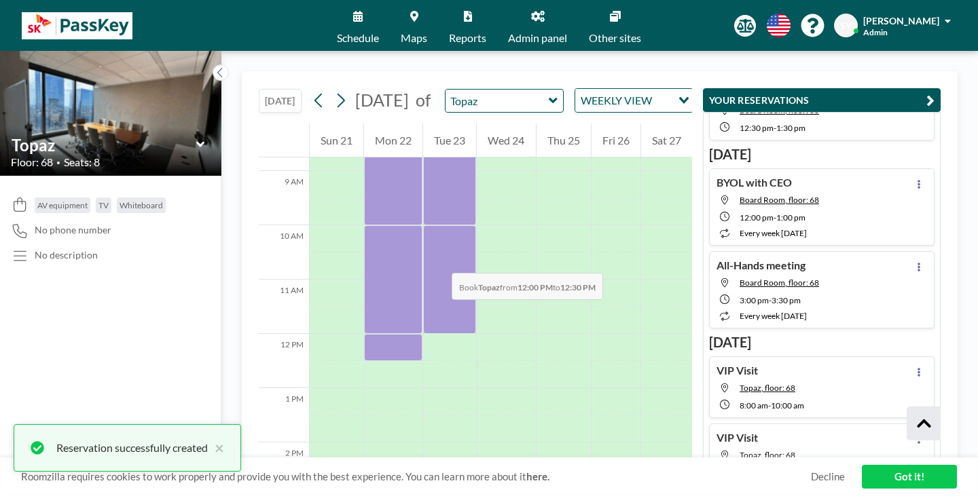
click at [364, 334] on div at bounding box center [393, 347] width 58 height 27
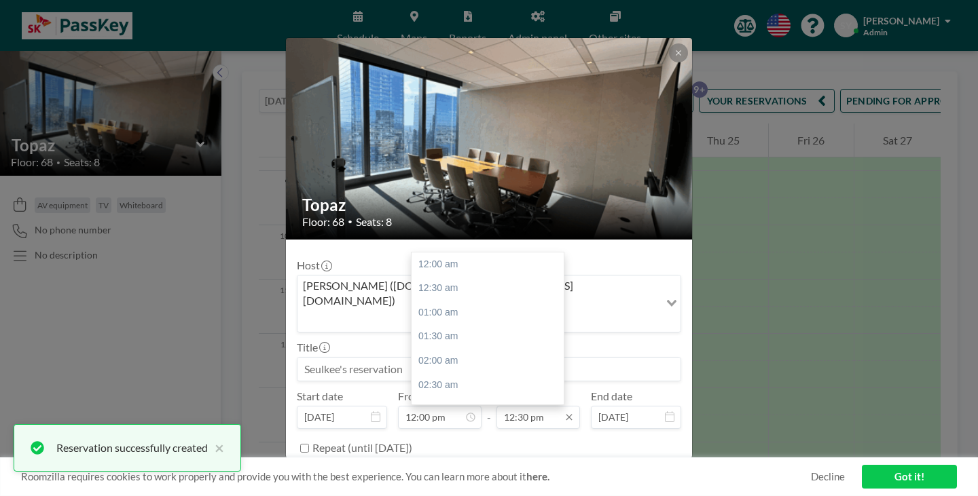
scroll to position [542, 0]
click at [522, 406] on input "12:30 pm" at bounding box center [538, 417] width 84 height 23
click at [451, 387] on div "02:00 pm" at bounding box center [491, 399] width 159 height 24
type input "02:00 pm"
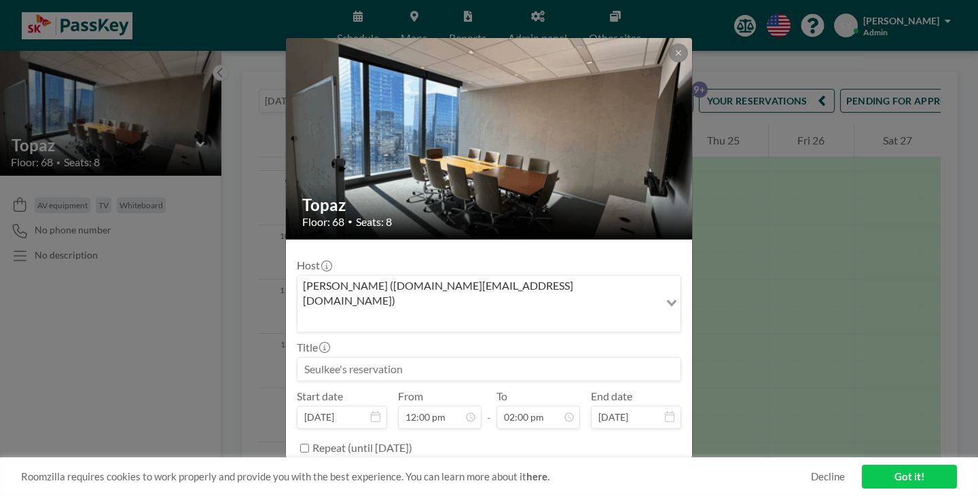
scroll to position [607, 0]
click at [613, 471] on button "BOOK NOW" at bounding box center [647, 483] width 69 height 24
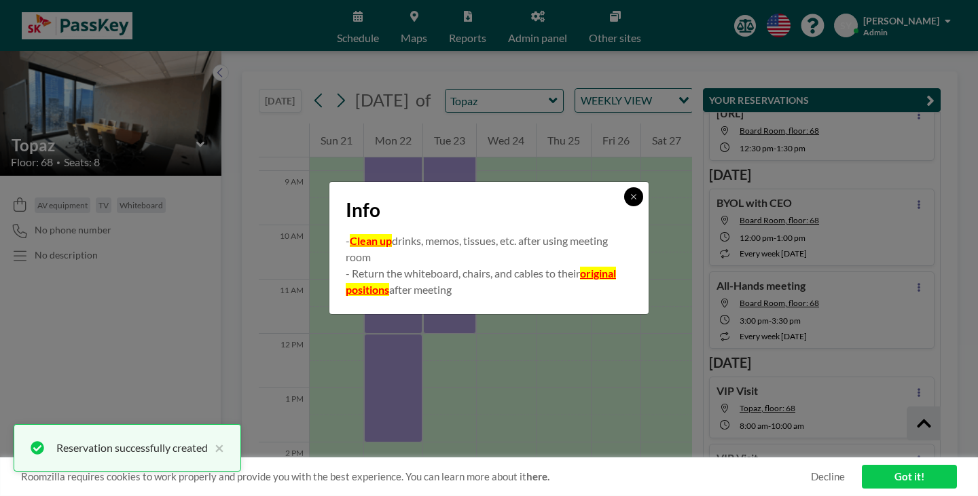
click at [624, 206] on button at bounding box center [633, 196] width 19 height 19
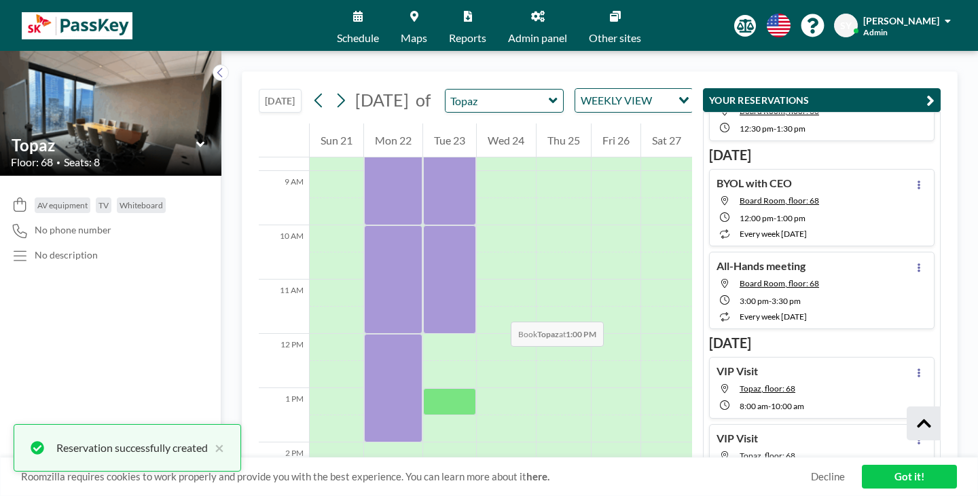
scroll to position [334, 0]
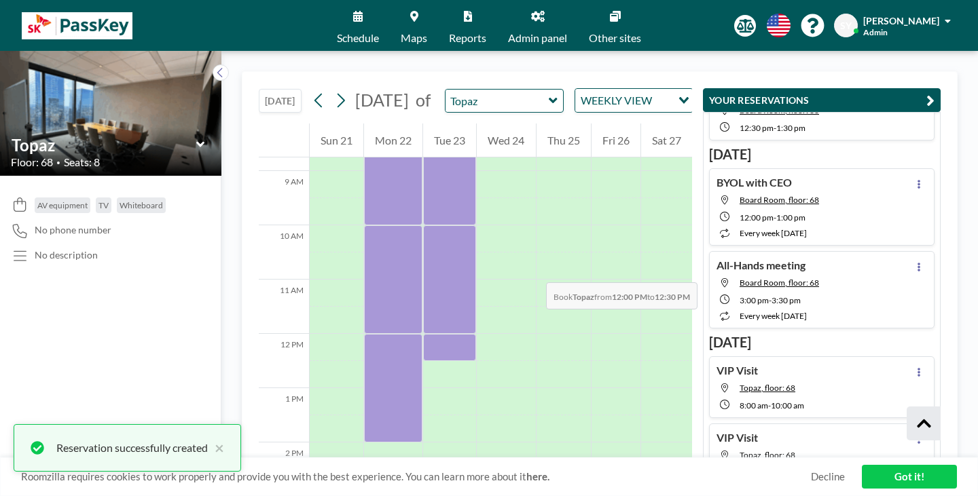
click at [430, 334] on div at bounding box center [449, 347] width 53 height 27
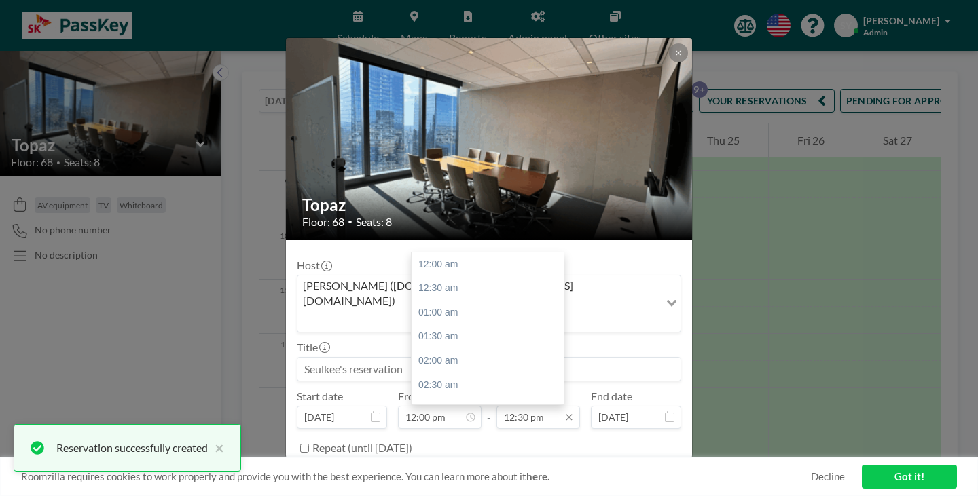
click at [531, 406] on input "12:30 pm" at bounding box center [538, 417] width 84 height 23
click at [470, 387] on div "02:00 pm" at bounding box center [491, 399] width 159 height 24
type input "02:00 pm"
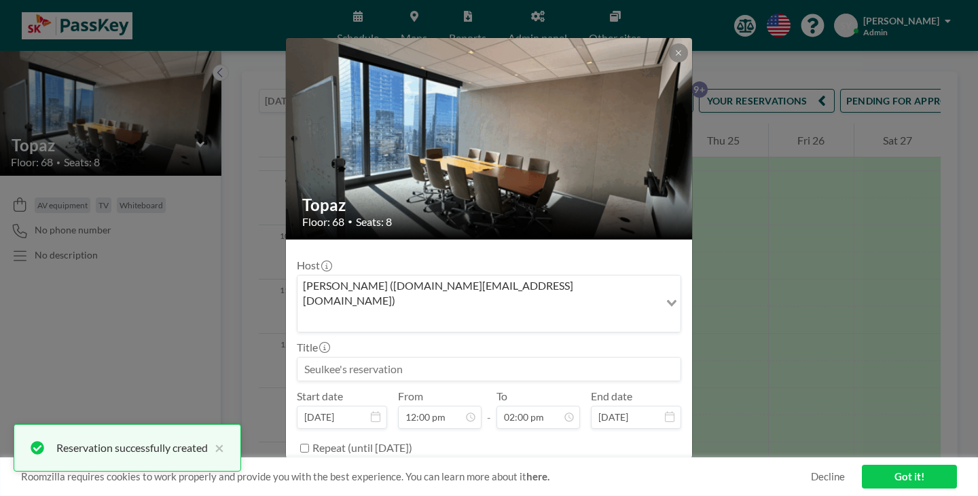
scroll to position [607, 0]
click at [614, 471] on button "BOOK NOW" at bounding box center [647, 483] width 69 height 24
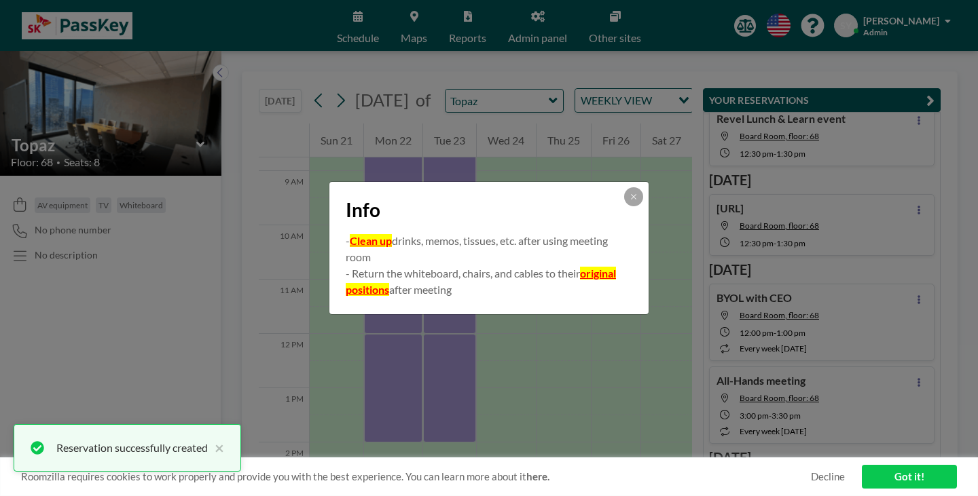
scroll to position [0, 0]
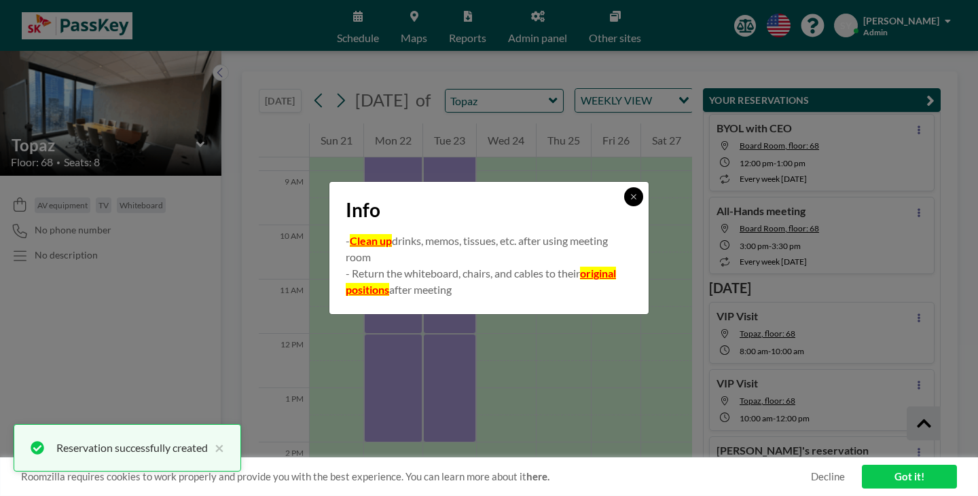
click at [630, 201] on icon at bounding box center [634, 197] width 8 height 8
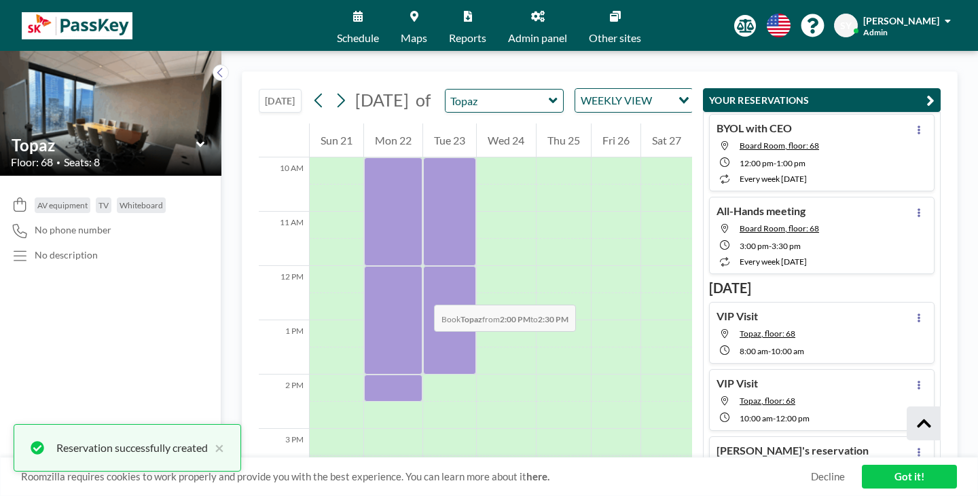
click at [364, 375] on div at bounding box center [393, 388] width 58 height 27
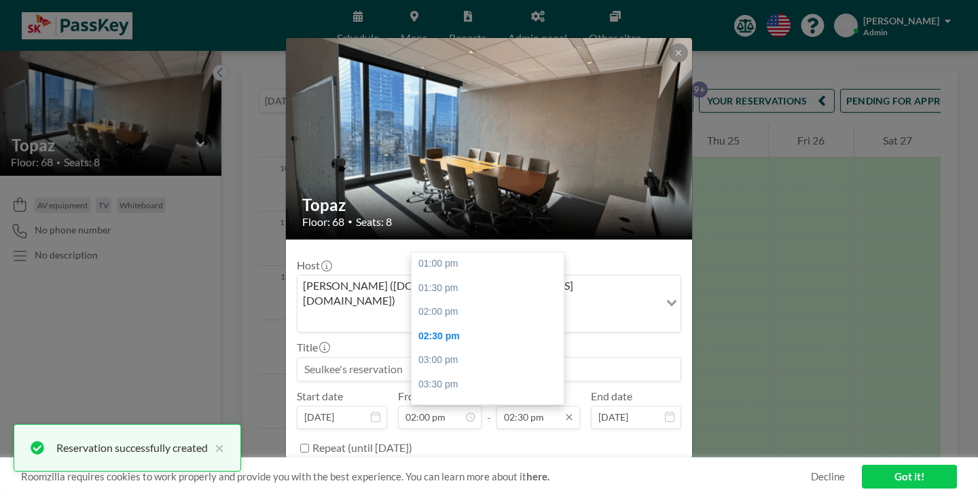
click at [522, 406] on input "02:30 pm" at bounding box center [538, 417] width 84 height 23
click at [451, 397] on div "04:00 pm" at bounding box center [491, 409] width 159 height 24
type input "04:00 pm"
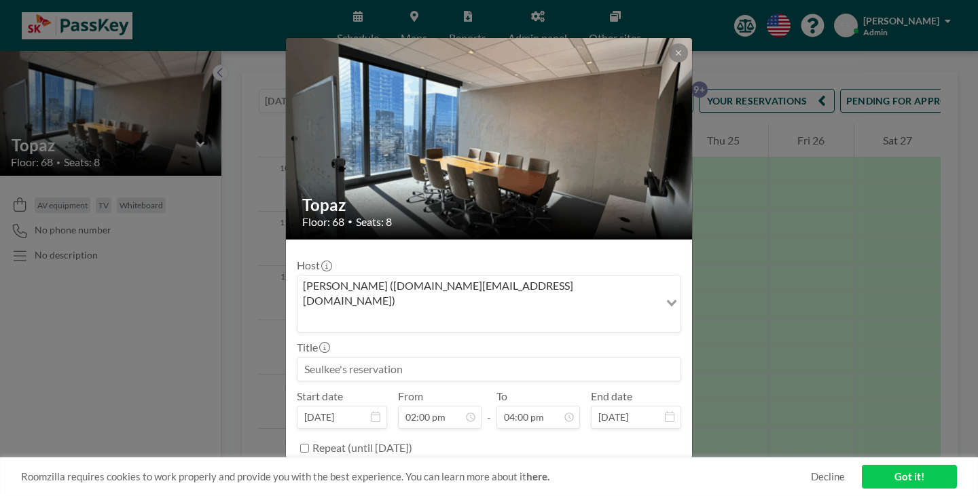
click at [435, 358] on input at bounding box center [488, 369] width 383 height 23
paste input "VIP Visit"
type input "VIP Visit"
click at [613, 471] on button "BOOK NOW" at bounding box center [647, 483] width 69 height 24
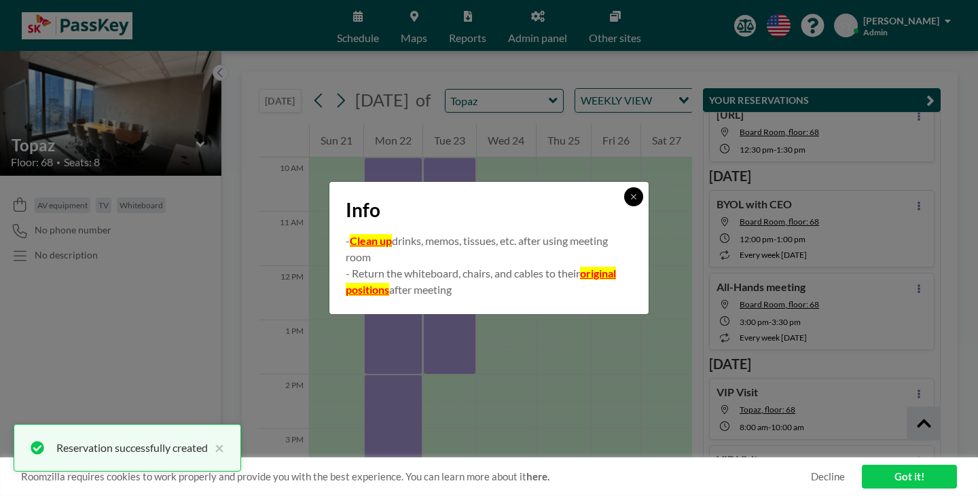
click at [624, 204] on button at bounding box center [633, 196] width 19 height 19
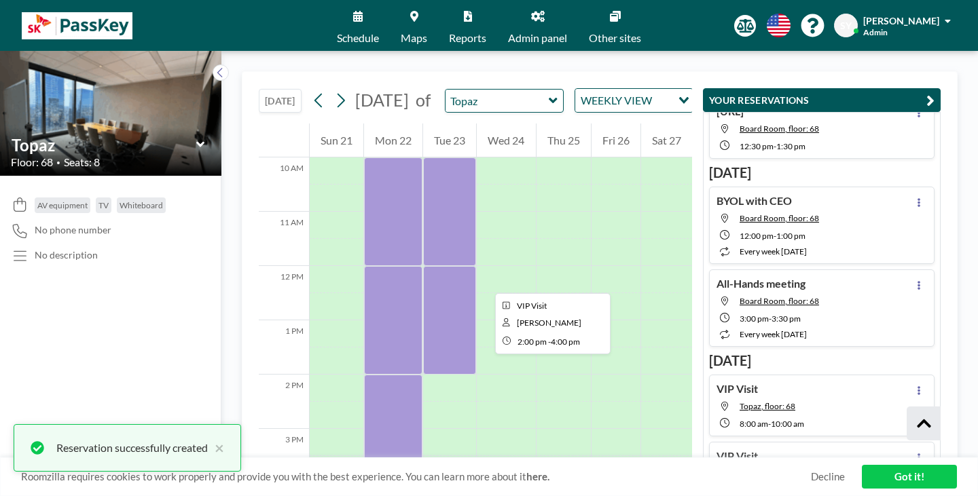
click at [390, 375] on div at bounding box center [393, 429] width 58 height 109
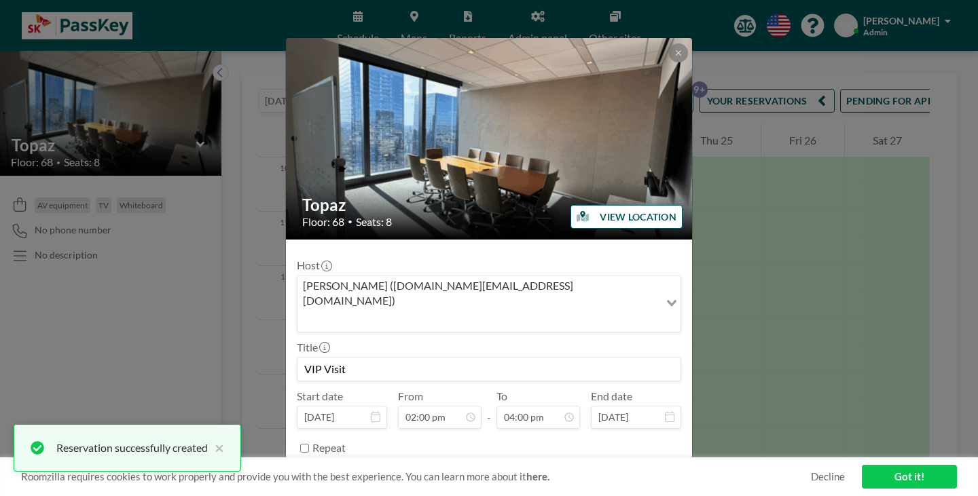
click at [395, 230] on div "Topaz Floor: 68 • Seats: 8" at bounding box center [490, 212] width 408 height 56
click at [669, 62] on button at bounding box center [678, 52] width 19 height 19
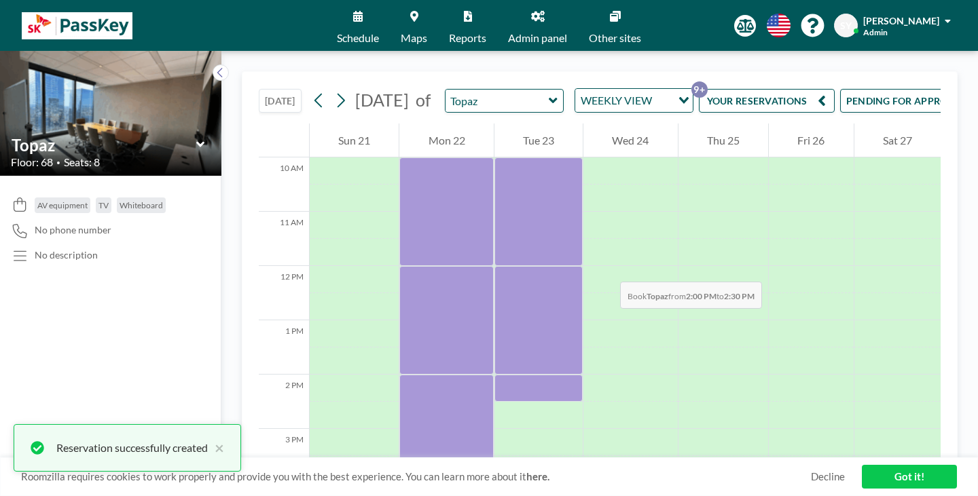
click at [494, 375] on div at bounding box center [538, 388] width 88 height 27
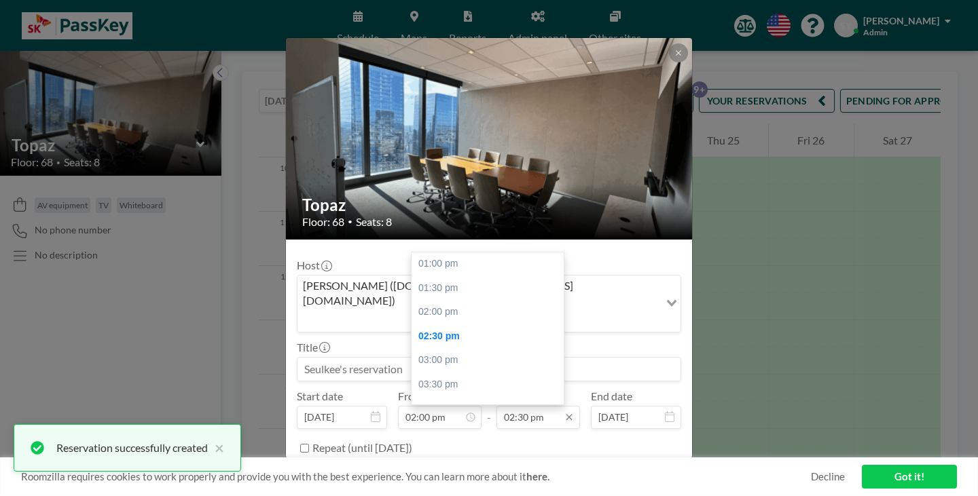
click at [525, 406] on input "02:30 pm" at bounding box center [538, 417] width 84 height 23
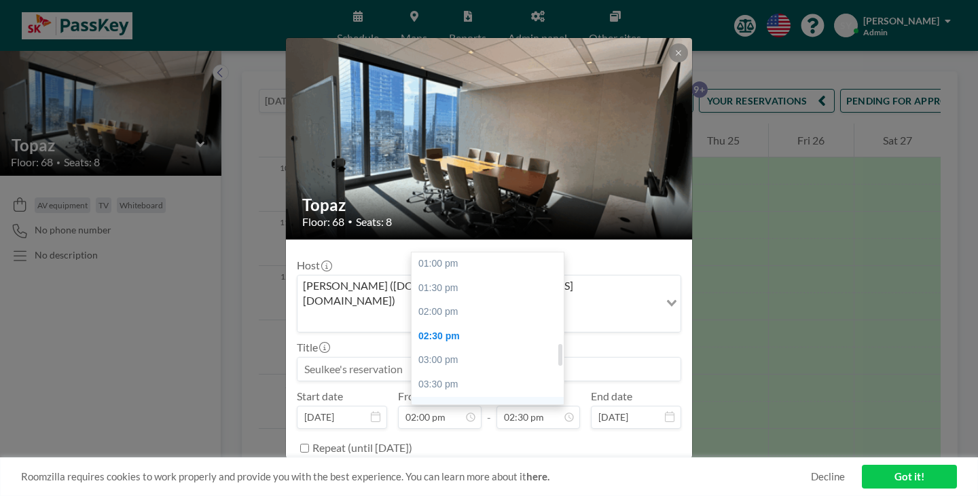
click at [457, 397] on div "04:00 pm" at bounding box center [491, 409] width 159 height 24
type input "04:00 pm"
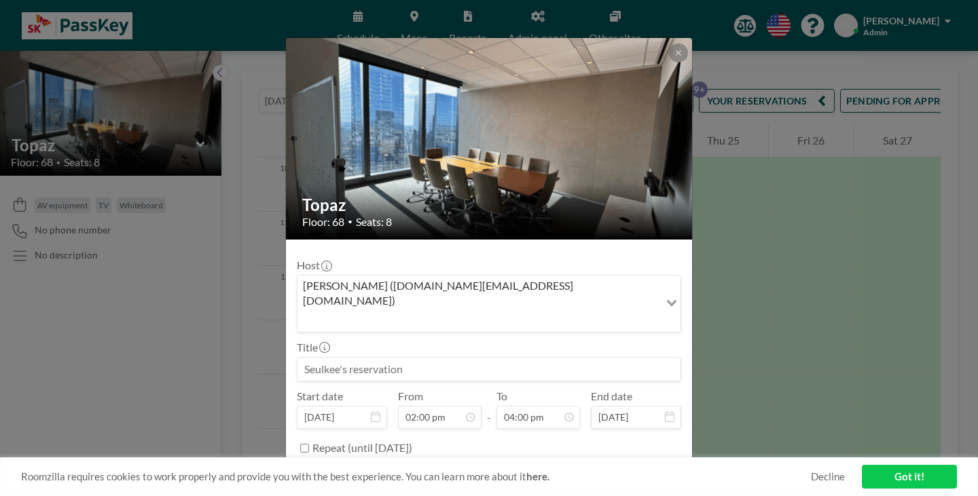
click at [482, 358] on input at bounding box center [488, 369] width 383 height 23
paste input "VIP Visit"
type input "VIP Visit"
click at [617, 471] on button "BOOK NOW" at bounding box center [647, 483] width 69 height 24
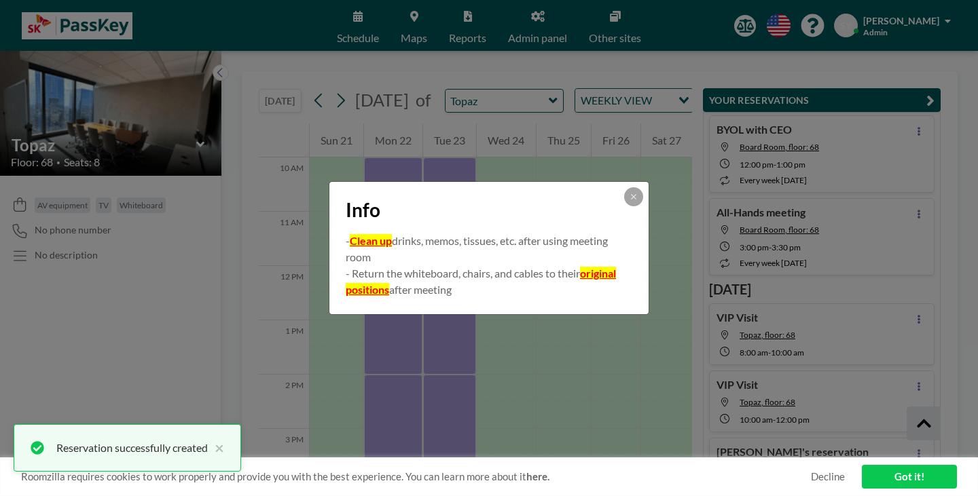
click at [624, 200] on button at bounding box center [633, 196] width 19 height 19
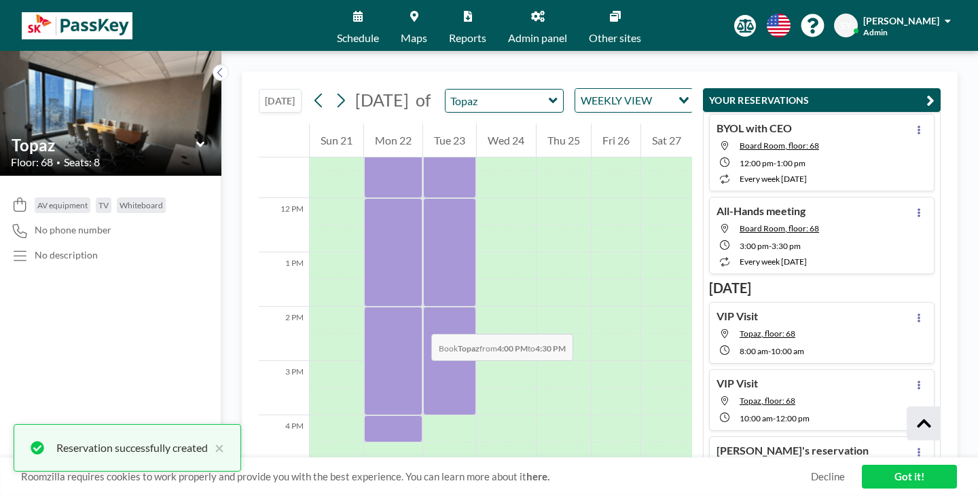
click at [364, 416] on div at bounding box center [393, 429] width 58 height 27
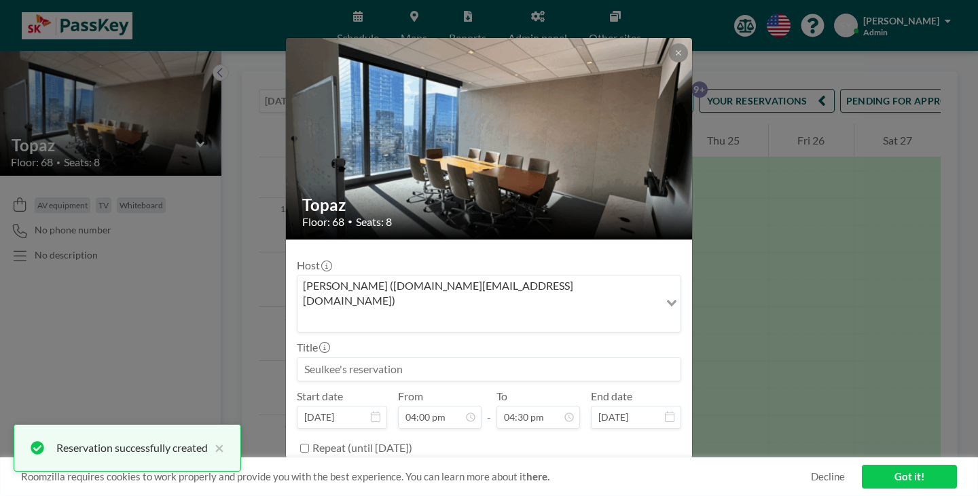
click at [500, 358] on input at bounding box center [488, 369] width 383 height 23
paste input "VIP Visit"
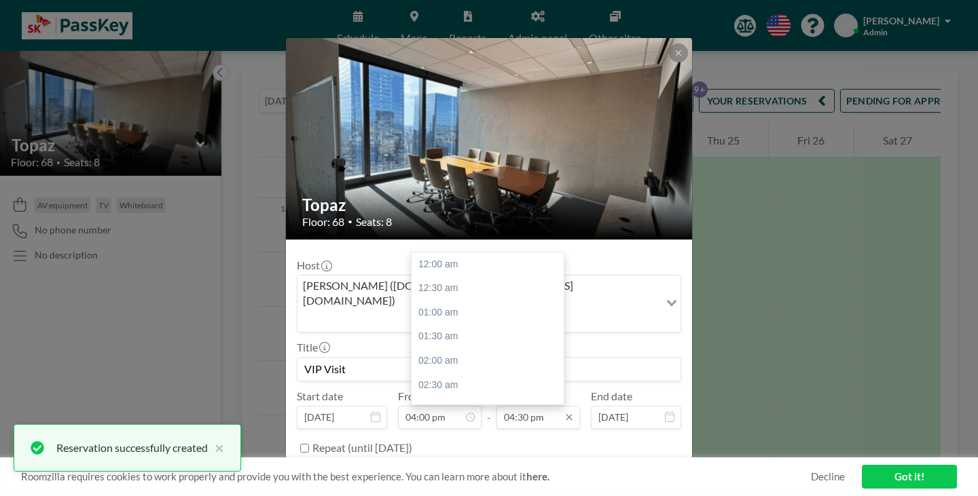
type input "VIP Visit"
click at [514, 406] on input "04:30 pm" at bounding box center [538, 417] width 84 height 23
click at [496, 408] on div "06:00 pm" at bounding box center [491, 420] width 159 height 24
type input "06:00 pm"
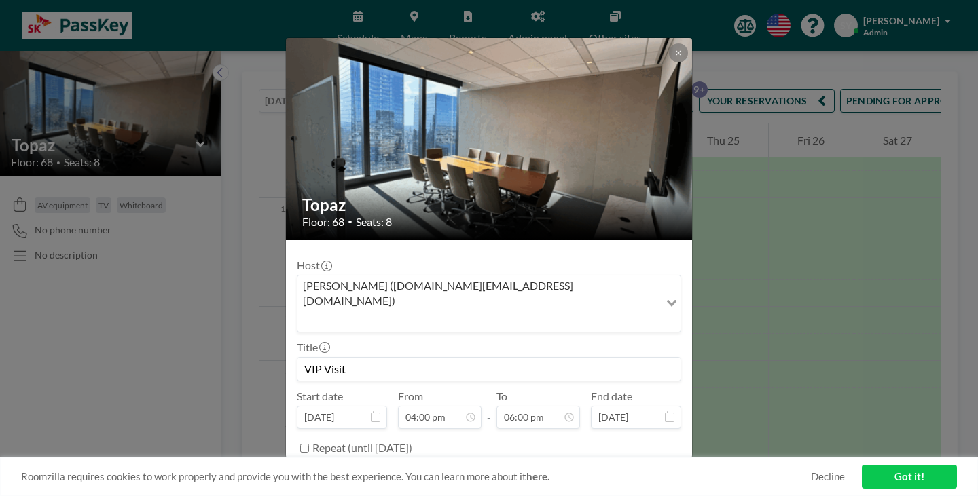
click at [629, 471] on button "BOOK NOW" at bounding box center [647, 483] width 69 height 24
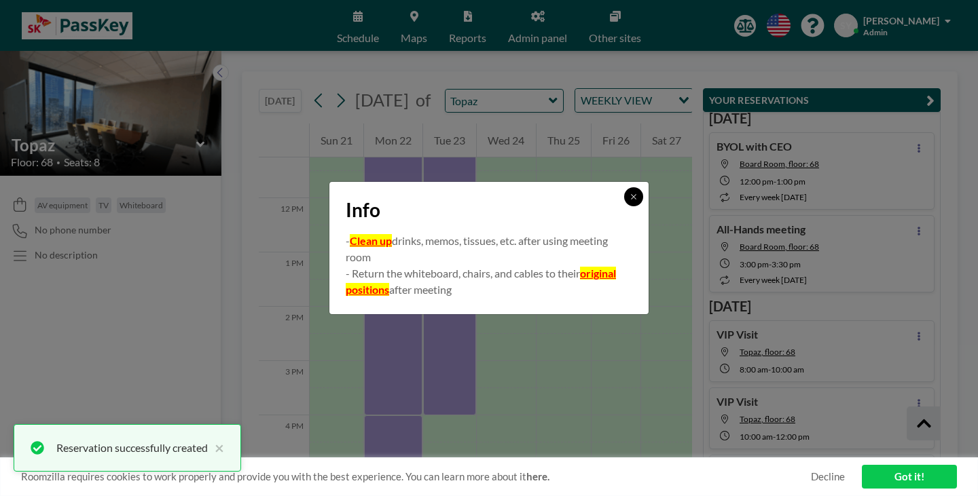
click at [631, 199] on icon at bounding box center [633, 196] width 5 height 5
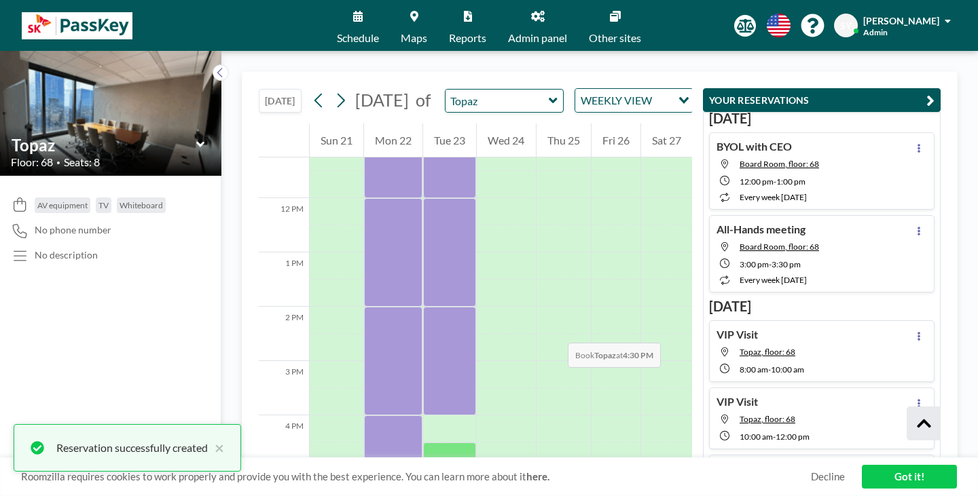
click at [443, 443] on div at bounding box center [449, 456] width 53 height 27
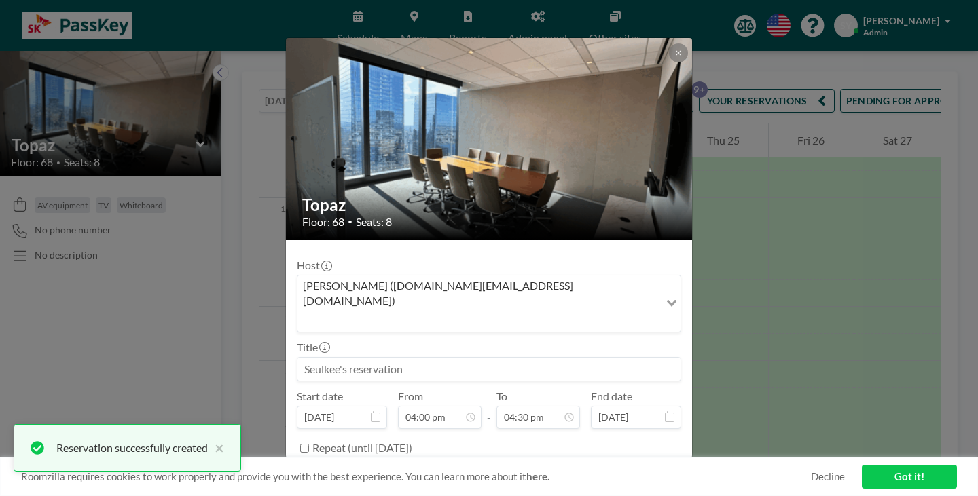
drag, startPoint x: 456, startPoint y: 321, endPoint x: 467, endPoint y: 323, distance: 10.4
click at [457, 358] on input at bounding box center [488, 369] width 383 height 23
paste input "VIP Visit"
type input "VIP Visit"
click at [613, 471] on button "BOOK NOW" at bounding box center [647, 483] width 69 height 24
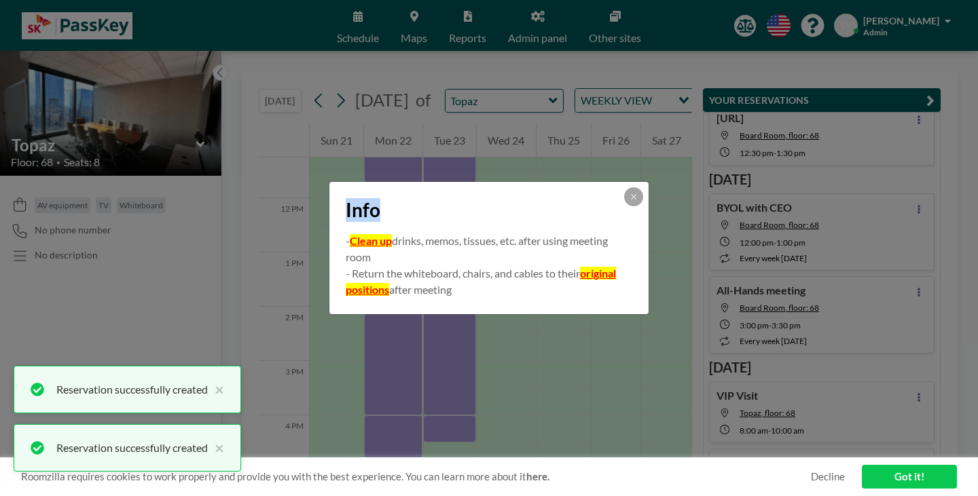
click at [614, 208] on div "Info" at bounding box center [488, 207] width 319 height 51
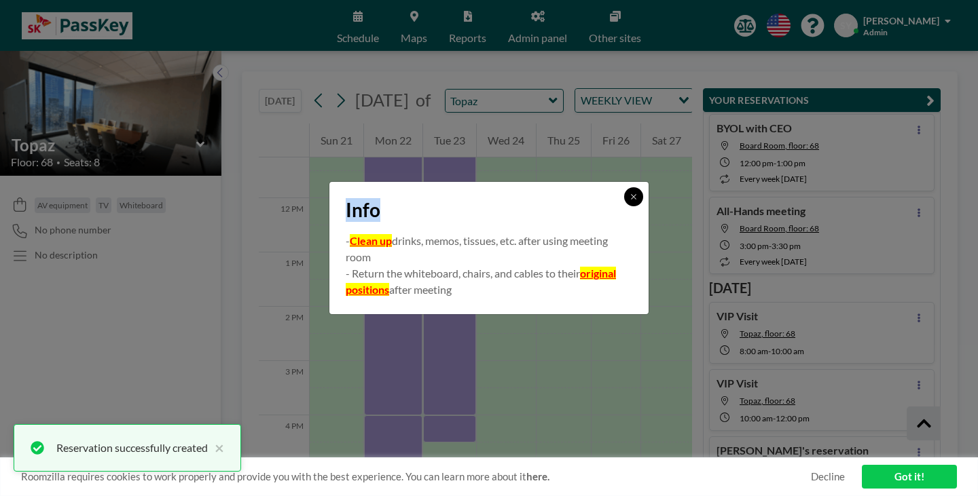
click at [624, 206] on button at bounding box center [633, 196] width 19 height 19
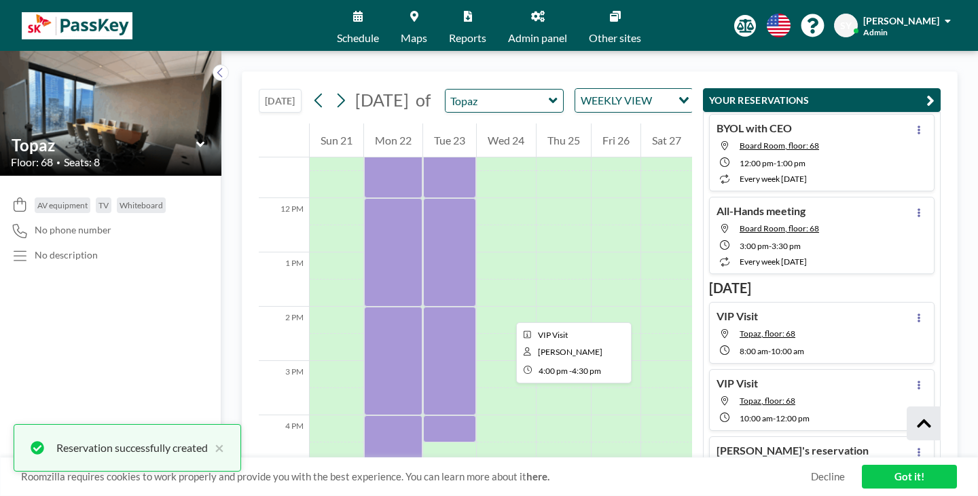
click at [423, 416] on div at bounding box center [449, 429] width 53 height 27
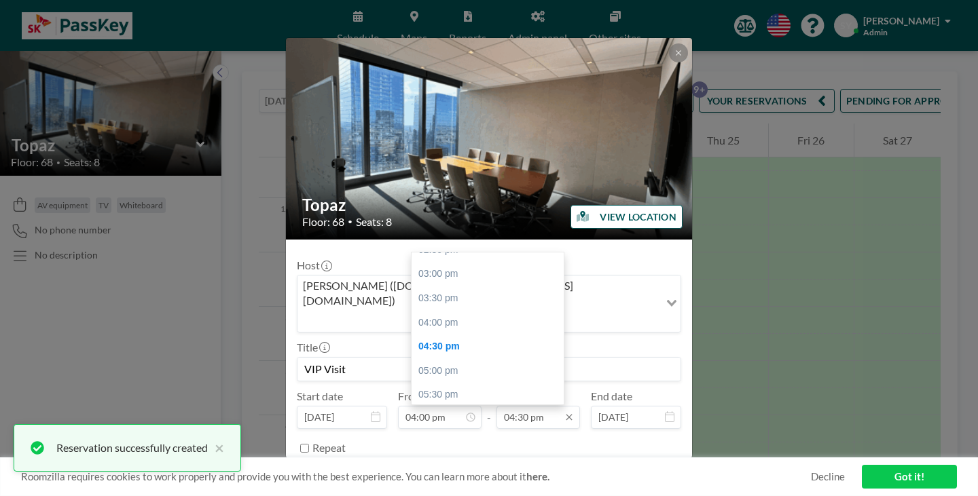
click at [529, 406] on input "04:30 pm" at bounding box center [538, 417] width 84 height 23
click at [480, 408] on div "06:00 pm" at bounding box center [491, 420] width 159 height 24
type input "06:00 pm"
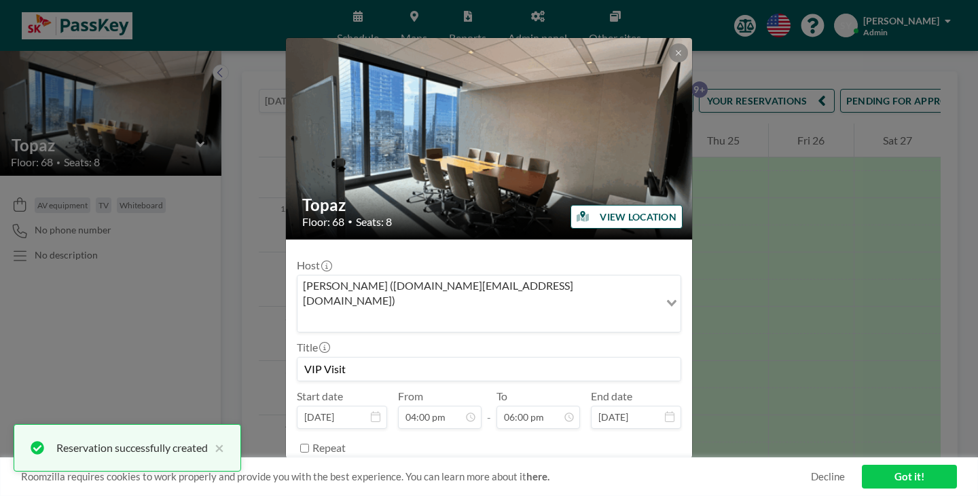
click at [597, 471] on button "SAVE CHANGES" at bounding box center [639, 483] width 86 height 24
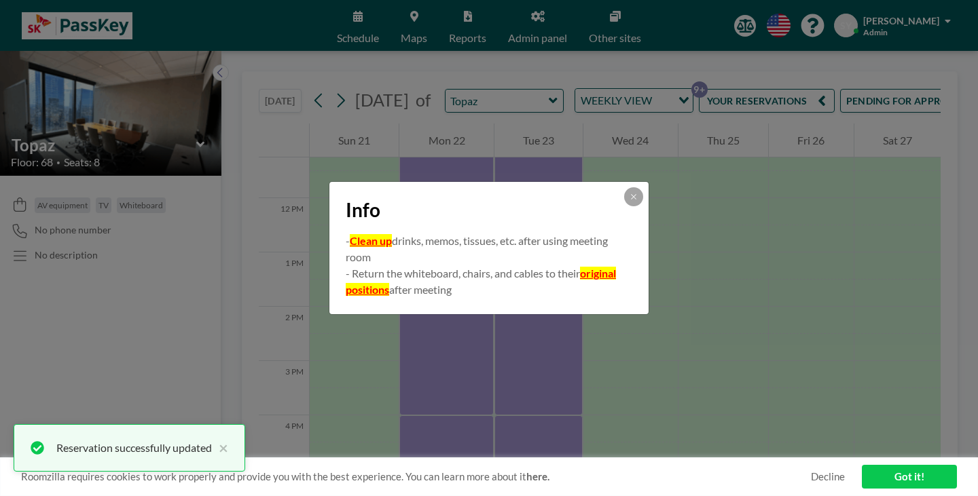
click at [630, 201] on icon at bounding box center [634, 197] width 8 height 8
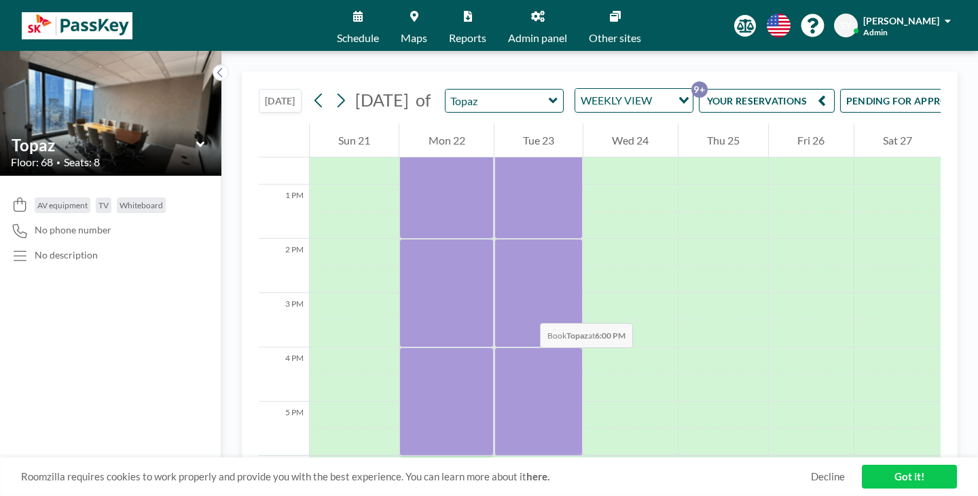
click at [425, 456] on div at bounding box center [446, 469] width 94 height 27
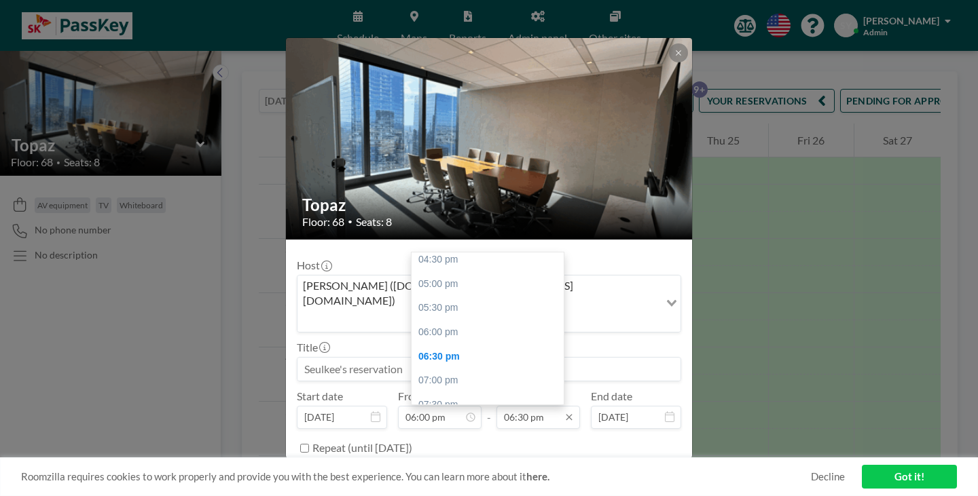
click at [529, 406] on input "06:30 pm" at bounding box center [538, 417] width 84 height 23
click at [493, 369] on div "07:00 pm" at bounding box center [491, 381] width 159 height 24
type input "07:00 pm"
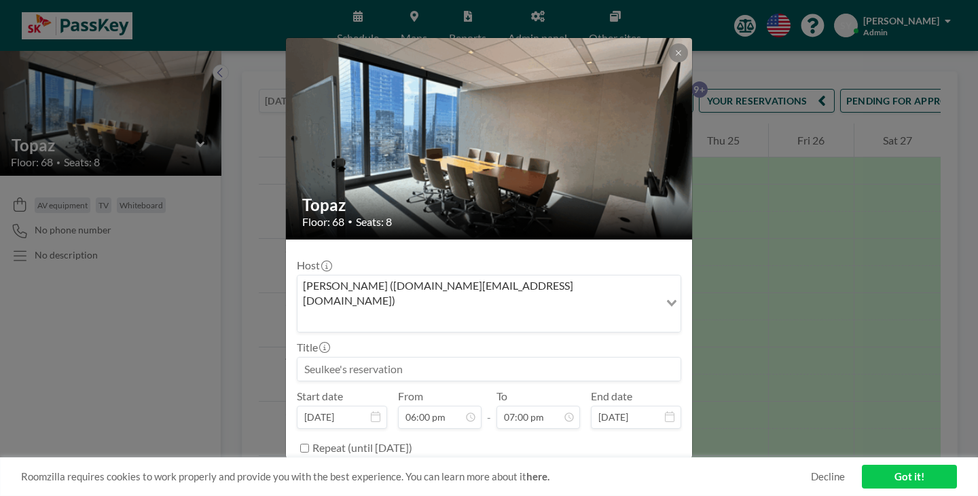
click at [517, 358] on input at bounding box center [488, 369] width 383 height 23
paste input "VIP Visit"
type input "VIP Visit"
click at [623, 471] on button "BOOK NOW" at bounding box center [647, 483] width 69 height 24
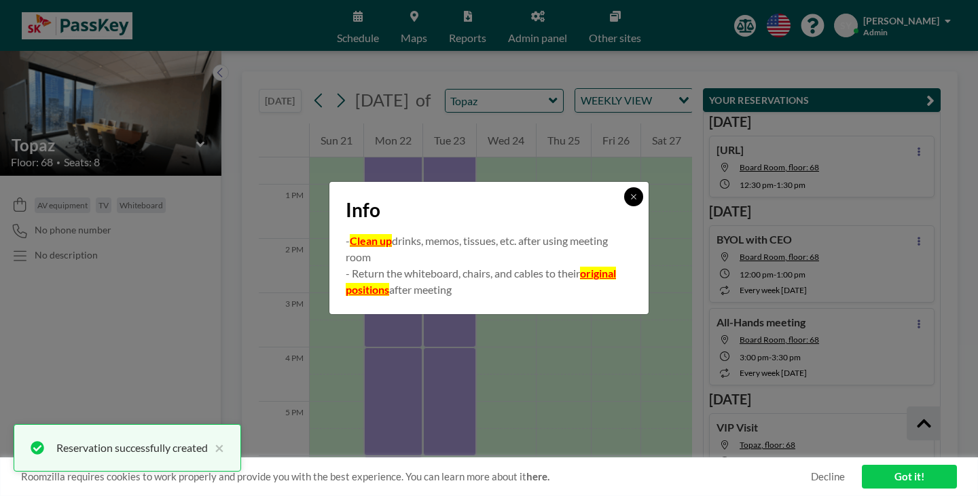
click at [624, 201] on button at bounding box center [633, 196] width 19 height 19
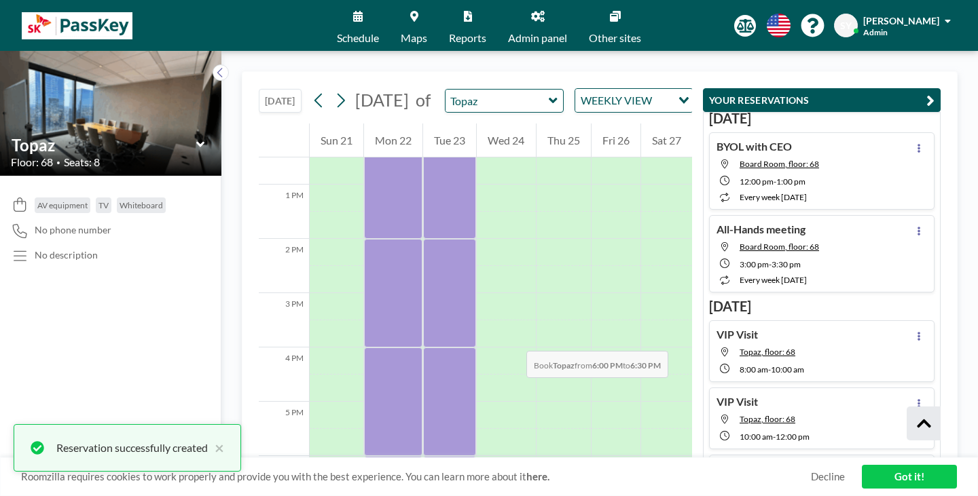
click at [423, 456] on div at bounding box center [449, 469] width 53 height 27
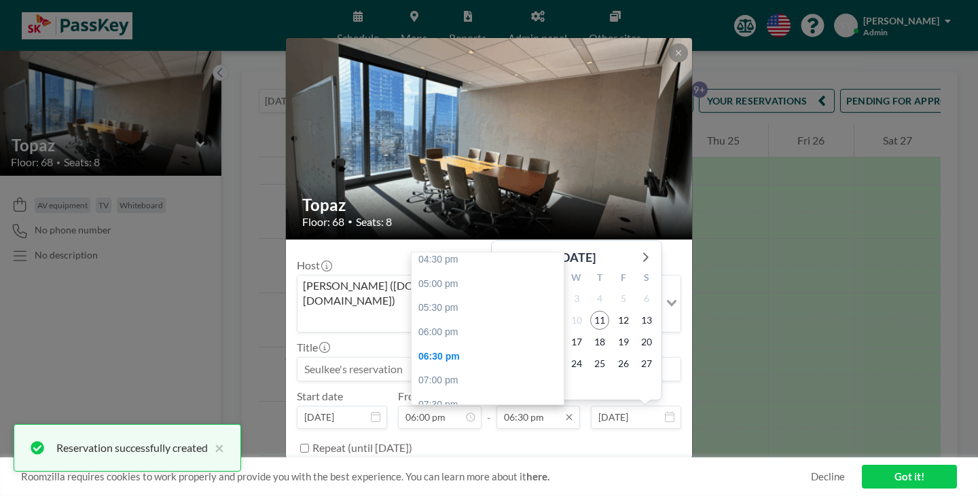
click at [524, 406] on input "06:30 pm" at bounding box center [538, 417] width 84 height 23
click at [491, 369] on div "07:00 pm" at bounding box center [491, 381] width 159 height 24
type input "07:00 pm"
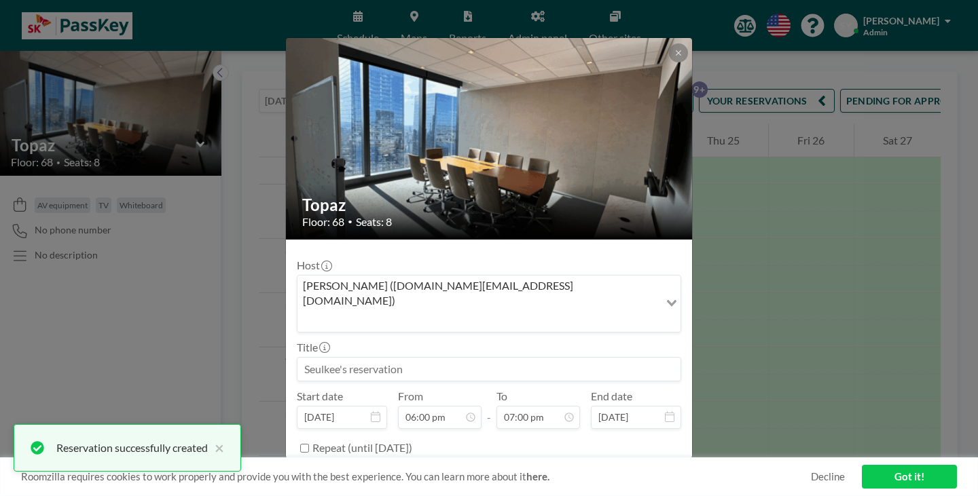
click at [541, 358] on input at bounding box center [488, 369] width 383 height 23
paste input "VIP Visit"
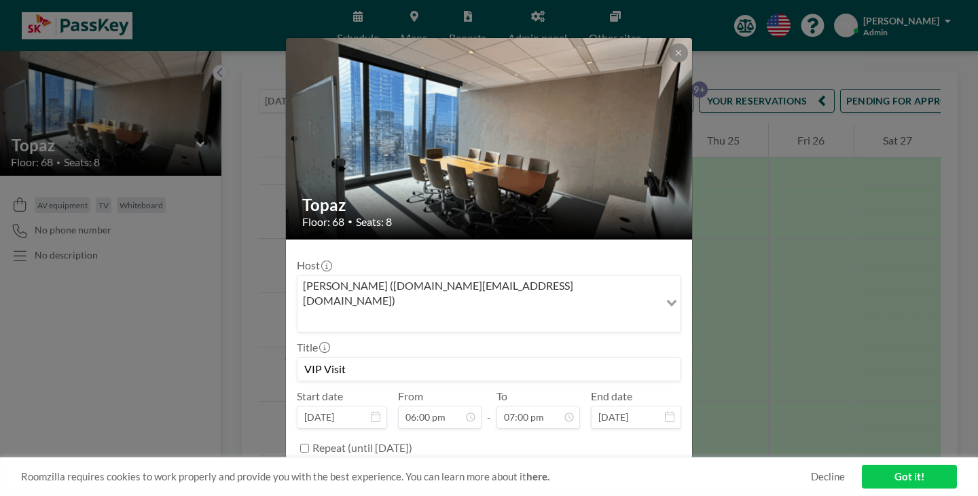
type input "VIP Visit"
click at [623, 471] on button "BOOK NOW" at bounding box center [647, 483] width 69 height 24
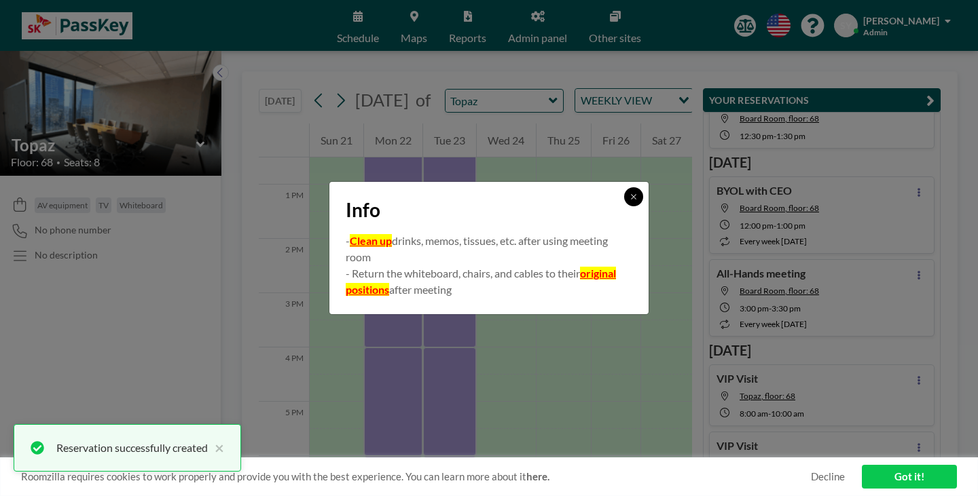
click at [624, 202] on button at bounding box center [633, 196] width 19 height 19
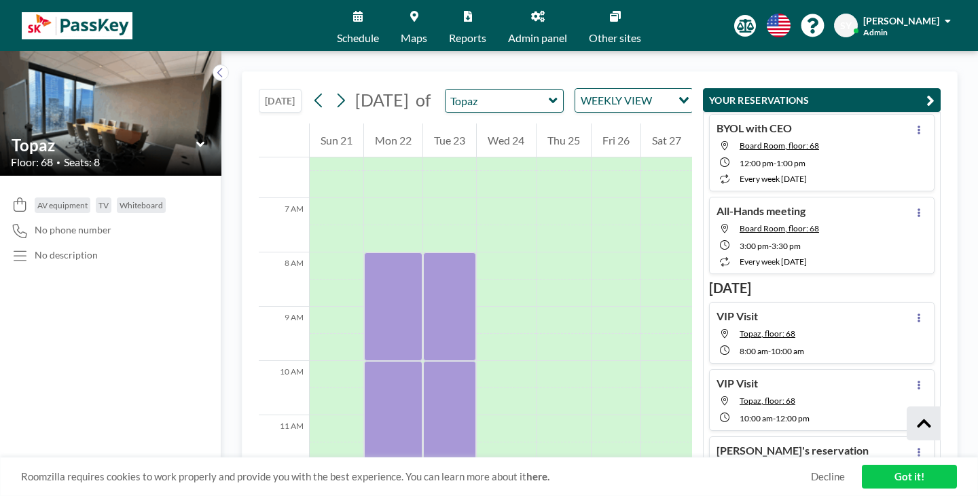
click at [450, 72] on div "[DATE] [DATE] of Topaz WEEKLY VIEW Loading... PENDING FOR APPROVAL" at bounding box center [475, 98] width 433 height 52
click at [463, 93] on input "text" at bounding box center [498, 101] width 104 height 22
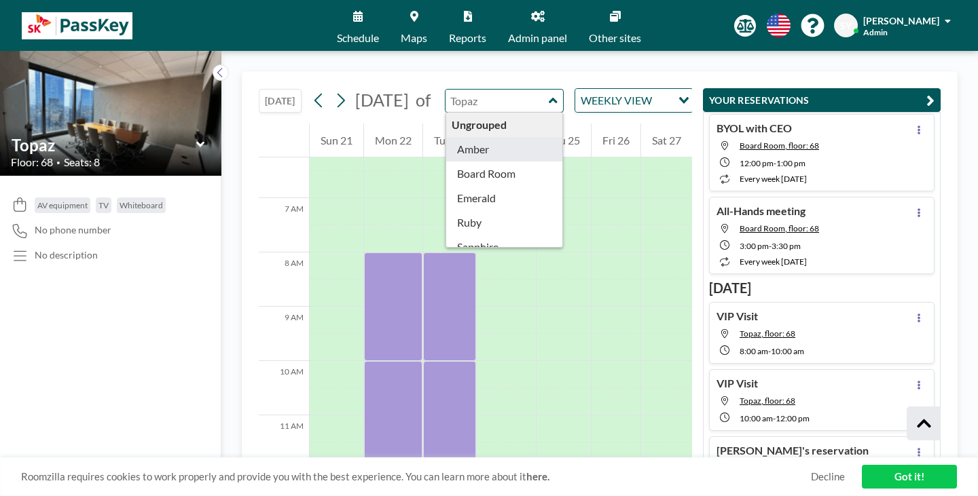
type input "Amber"
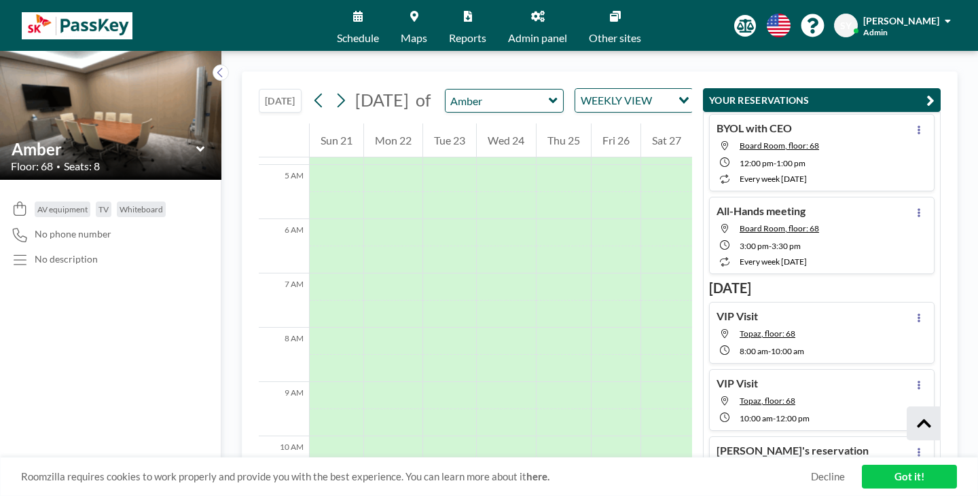
scroll to position [263, 0]
click at [385, 20] on link "Schedule" at bounding box center [358, 25] width 64 height 51
click at [308, 103] on div "[DATE] of Amber WEEKLY VIEW Loading..." at bounding box center [500, 100] width 385 height 24
click at [314, 94] on icon at bounding box center [317, 101] width 7 height 14
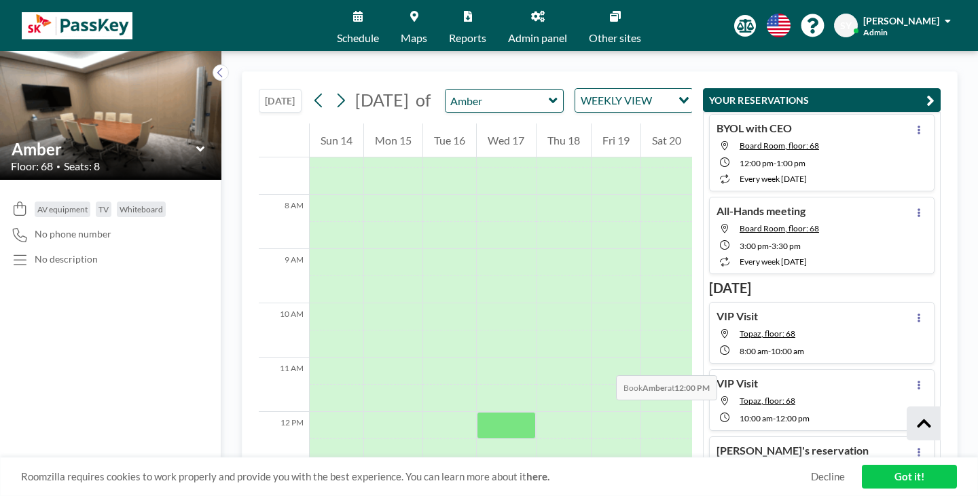
scroll to position [399, 0]
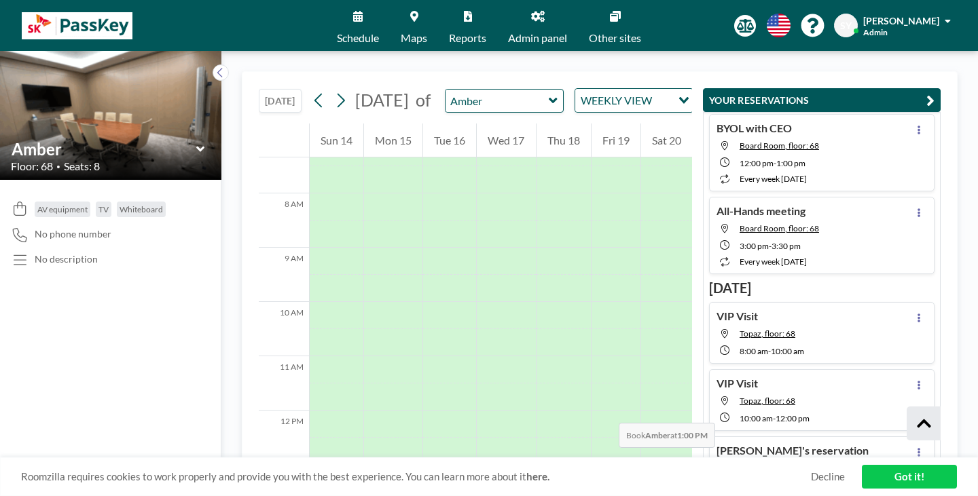
click at [490, 465] on div at bounding box center [506, 478] width 58 height 27
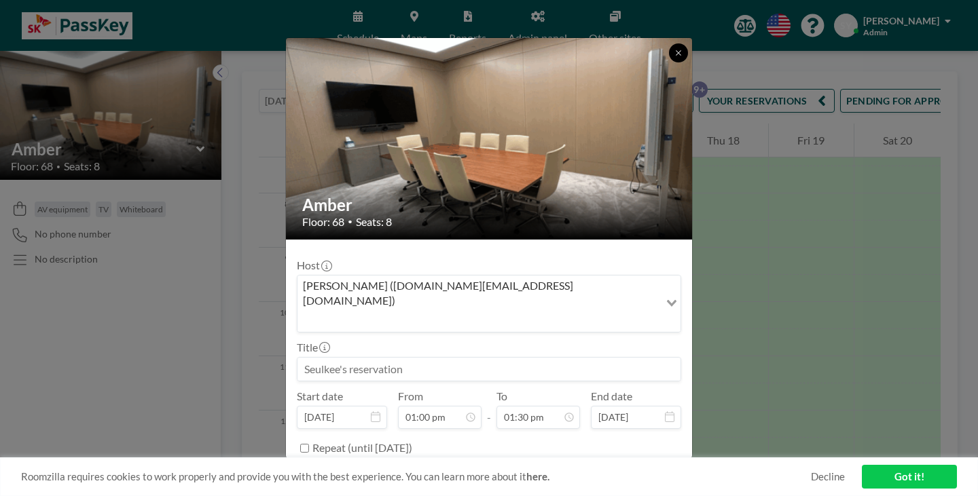
click at [669, 62] on button at bounding box center [678, 52] width 19 height 19
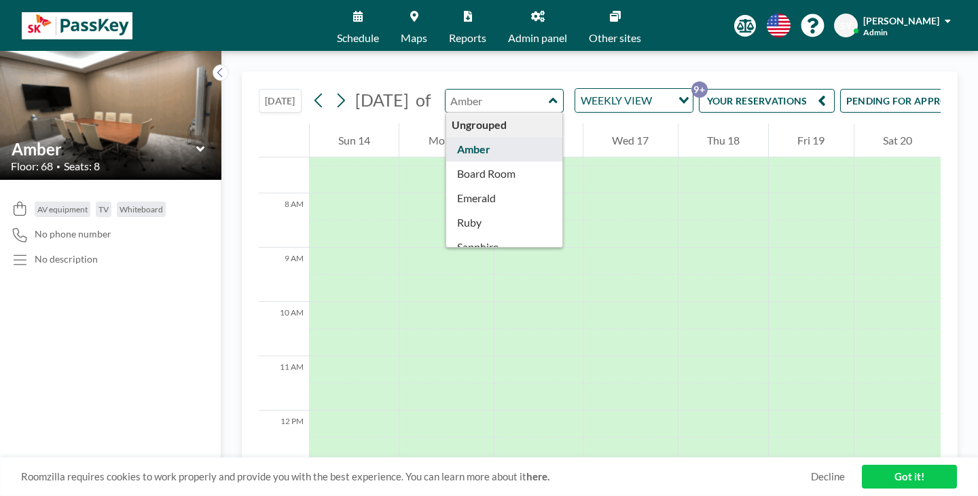
click at [448, 90] on input "text" at bounding box center [498, 101] width 104 height 22
type input "Board Room"
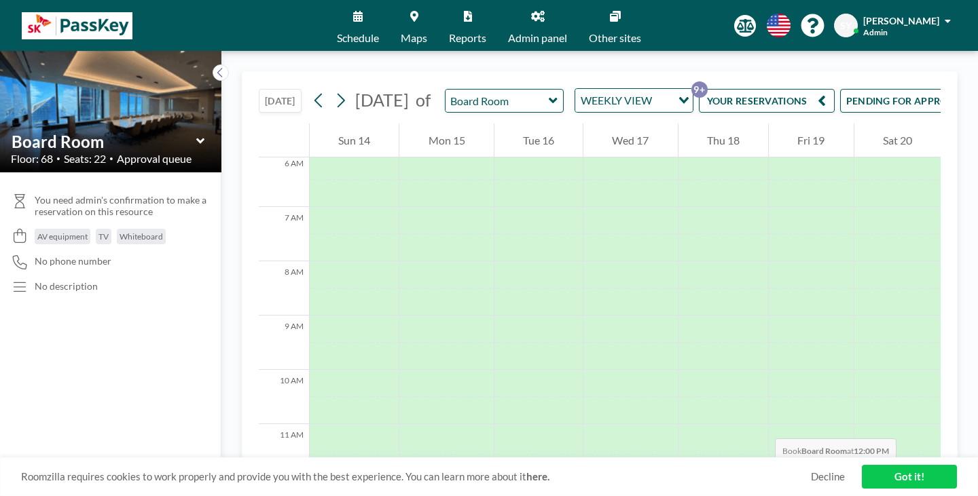
scroll to position [467, 0]
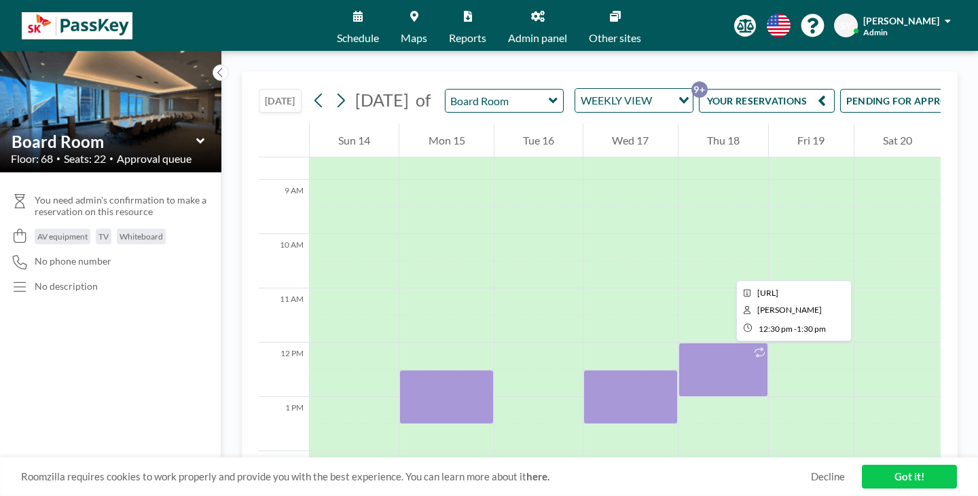
drag, startPoint x: 584, startPoint y: 221, endPoint x: 573, endPoint y: 234, distance: 17.4
click at [583, 370] on div at bounding box center [630, 397] width 94 height 54
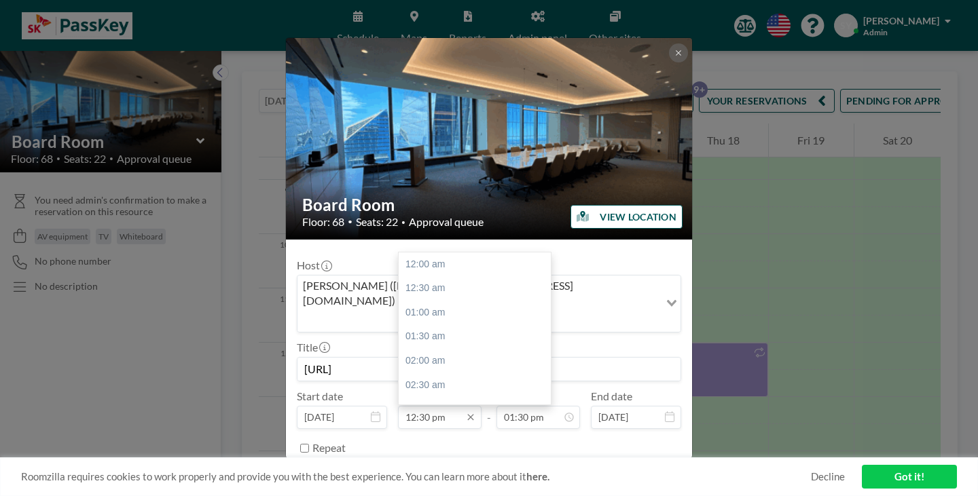
scroll to position [542, 0]
click at [453, 406] on input "12:30 pm" at bounding box center [440, 417] width 84 height 23
click at [469, 339] on div "01:00 pm" at bounding box center [478, 351] width 159 height 24
type input "01:00 pm"
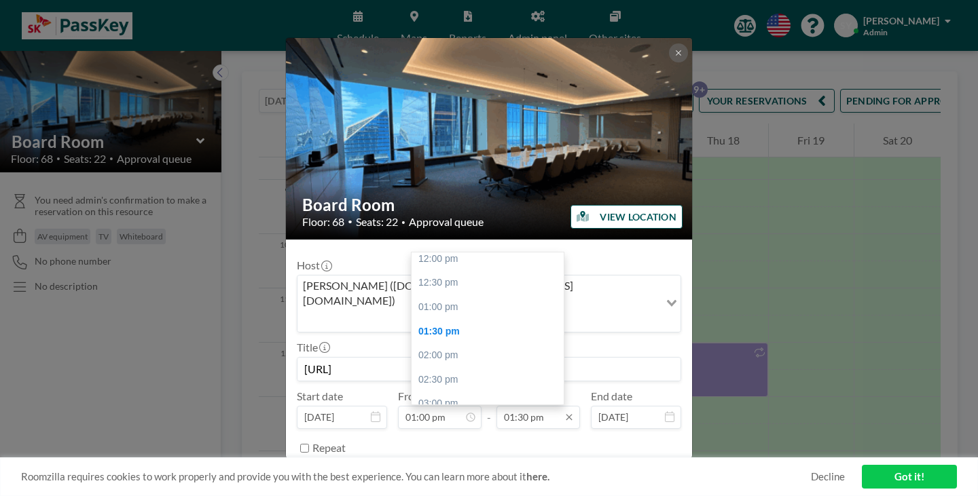
click at [532, 406] on input "01:30 pm" at bounding box center [538, 417] width 84 height 23
click at [460, 344] on div "02:00 pm" at bounding box center [491, 356] width 159 height 24
type input "02:00 pm"
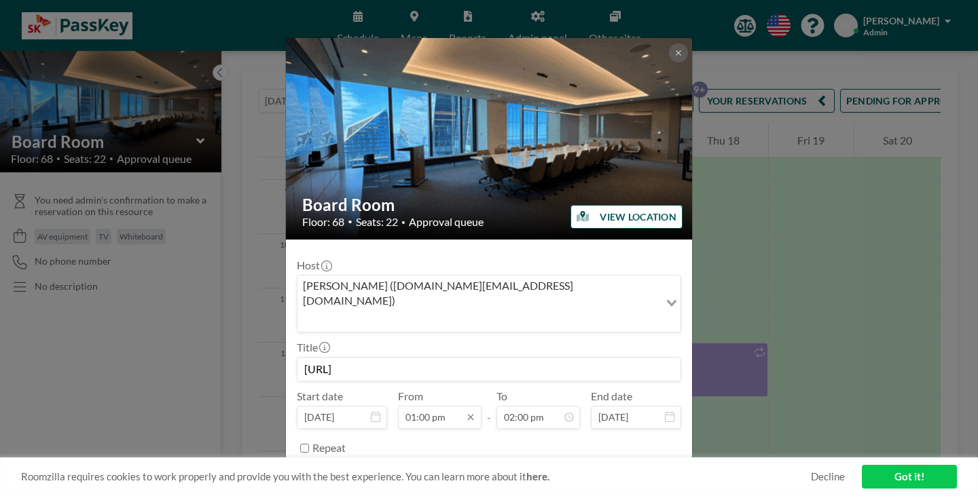
scroll to position [0, 0]
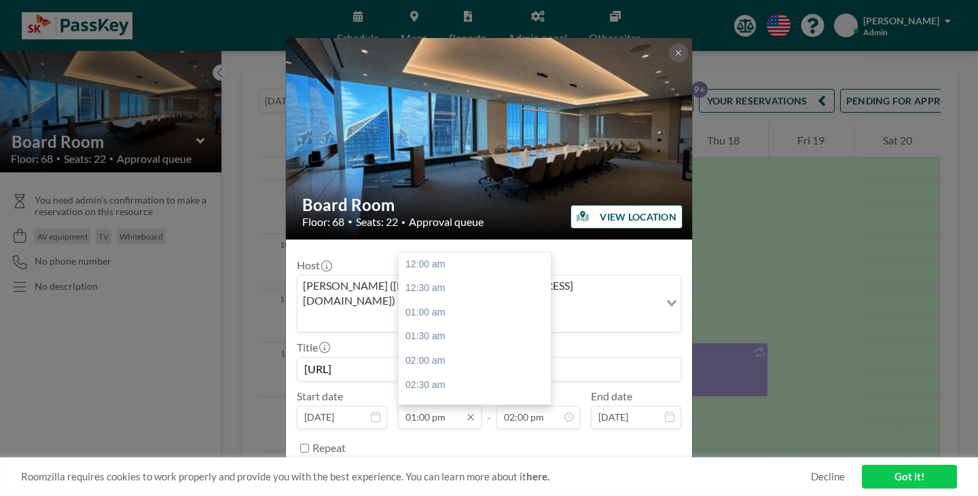
click at [454, 406] on input "01:00 pm" at bounding box center [440, 417] width 84 height 23
click at [427, 406] on input "01:00 pm" at bounding box center [440, 417] width 84 height 23
type input "12:45 pm"
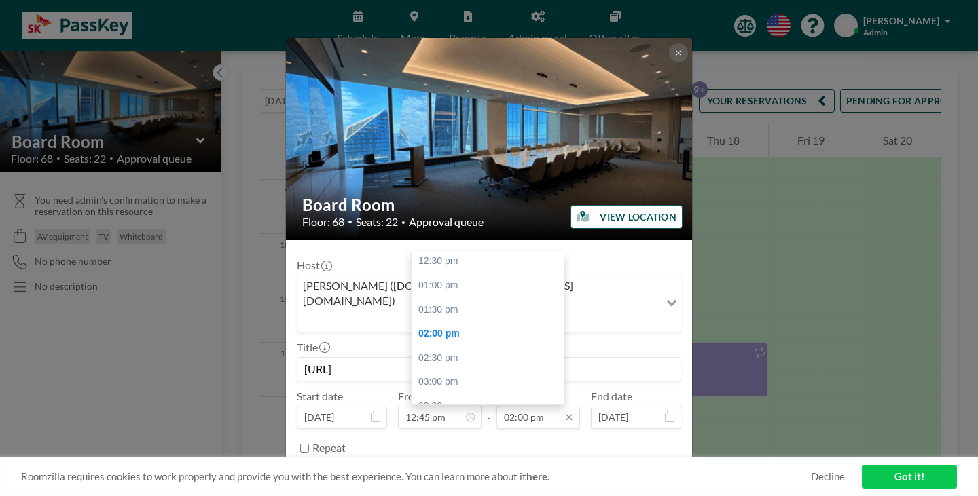
click at [543, 406] on input "02:00 pm" at bounding box center [538, 417] width 84 height 23
click at [520, 406] on input "02:00 pm" at bounding box center [538, 417] width 84 height 23
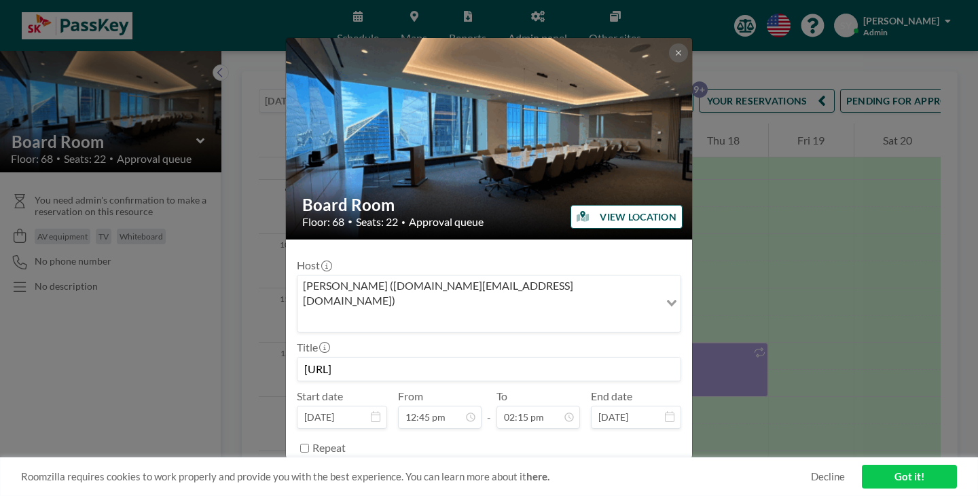
type input "02:15 pm"
click at [515, 437] on div "Repeat" at bounding box center [496, 448] width 369 height 22
click at [579, 358] on input "[URL]" at bounding box center [488, 369] width 383 height 23
paste input "Data Center Business Development Update"
type input "Data Center Business Development Update"
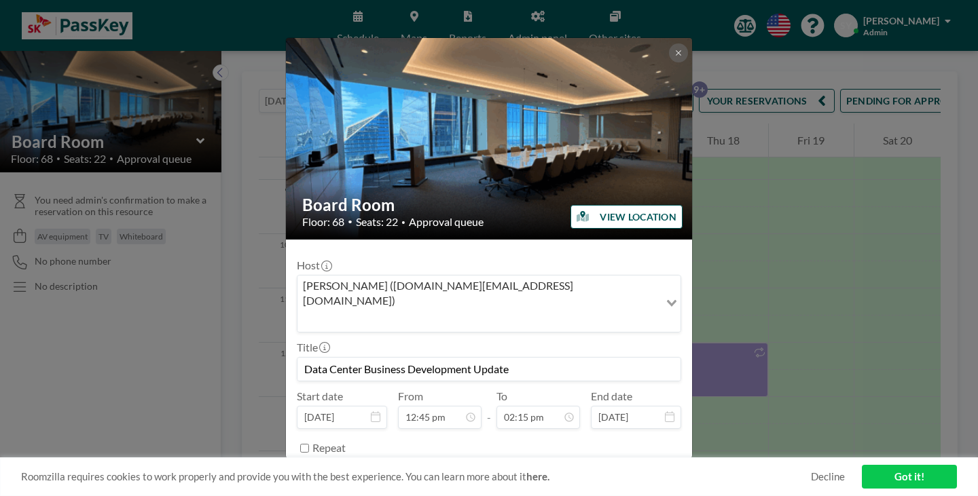
click at [630, 471] on button "SAVE CHANGES" at bounding box center [639, 483] width 86 height 24
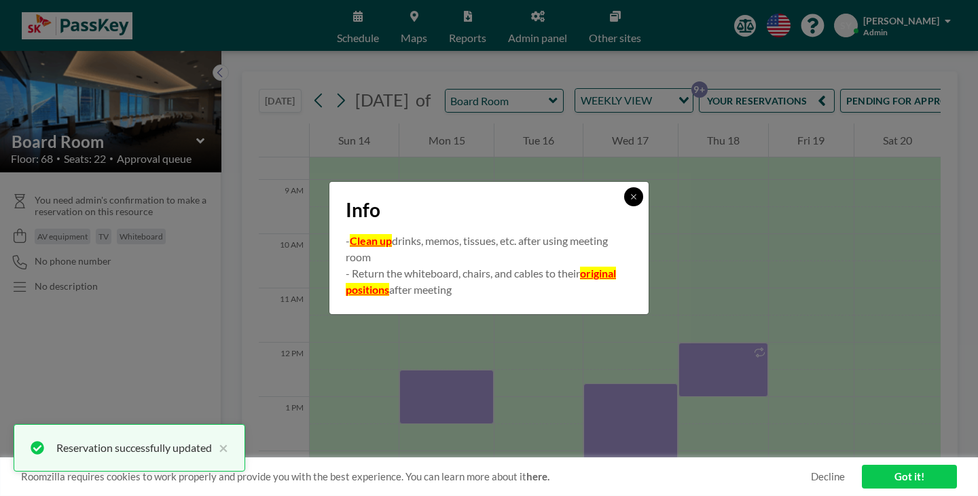
click at [630, 201] on icon at bounding box center [634, 197] width 8 height 8
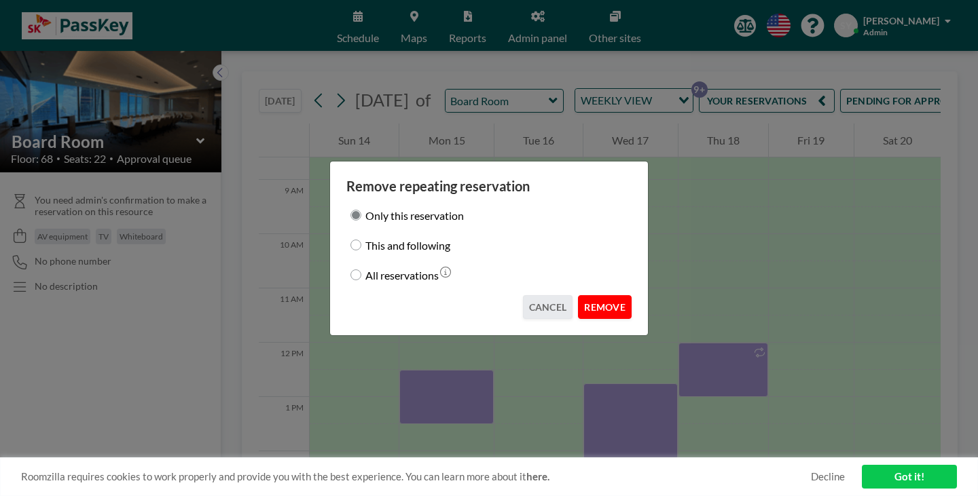
click at [585, 295] on button "REMOVE" at bounding box center [605, 307] width 54 height 24
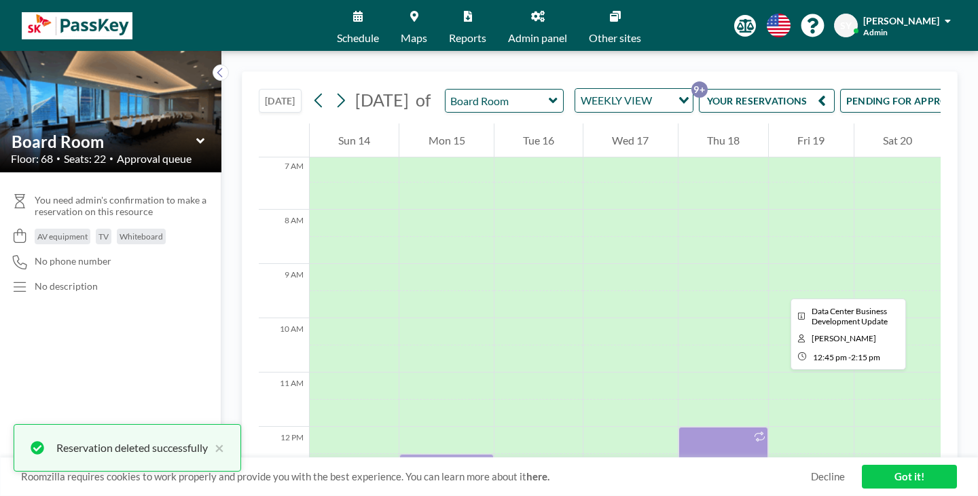
scroll to position [467, 0]
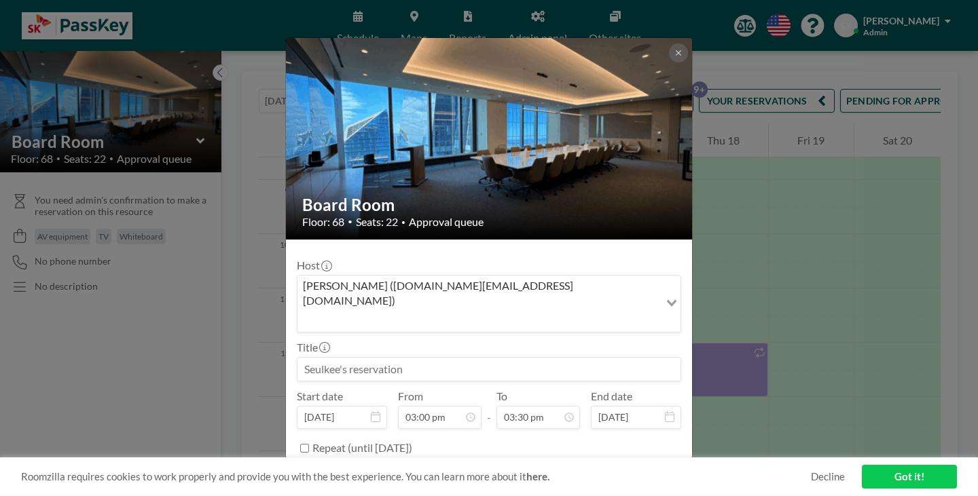
drag, startPoint x: 384, startPoint y: 316, endPoint x: 380, endPoint y: 300, distance: 17.5
click at [384, 358] on input at bounding box center [488, 369] width 383 height 23
type input "ㅁ"
click at [623, 471] on button "BOOK NOW" at bounding box center [647, 483] width 69 height 24
type input "all-hands"
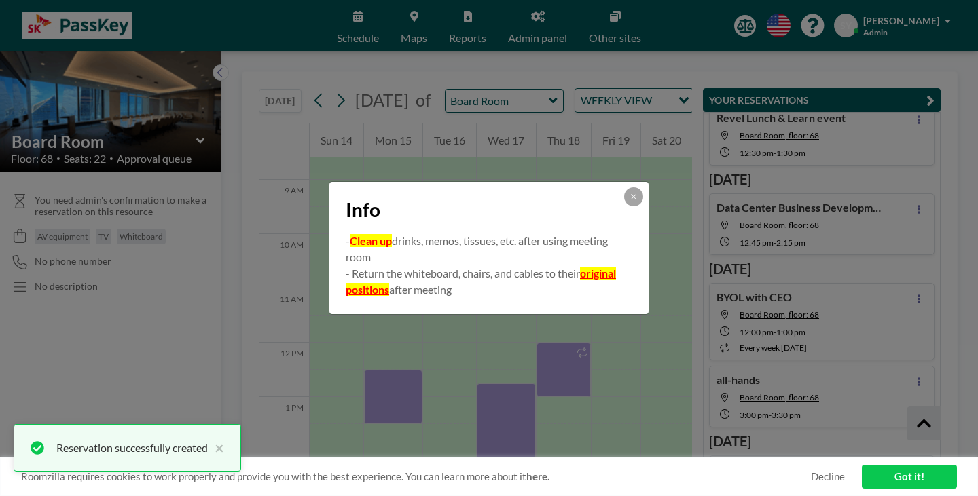
scroll to position [223, 0]
click at [624, 204] on button at bounding box center [633, 196] width 19 height 19
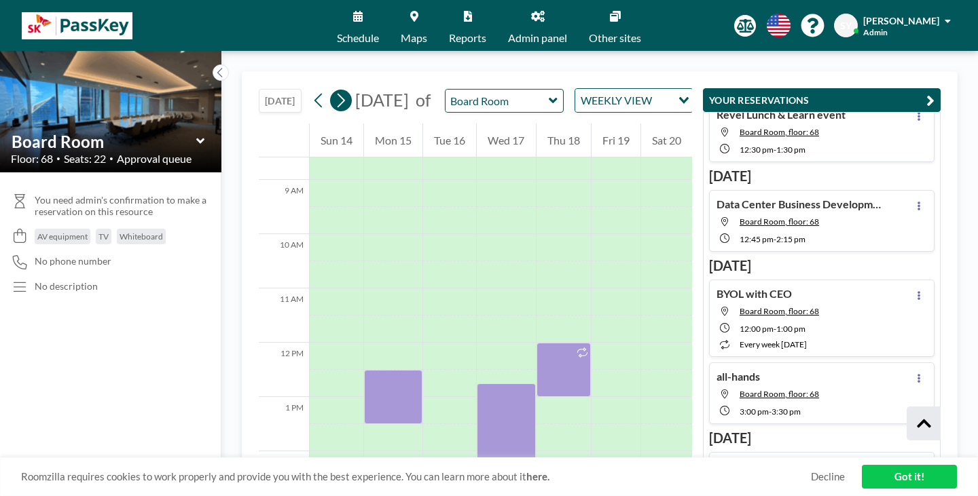
click at [330, 90] on button at bounding box center [341, 101] width 22 height 22
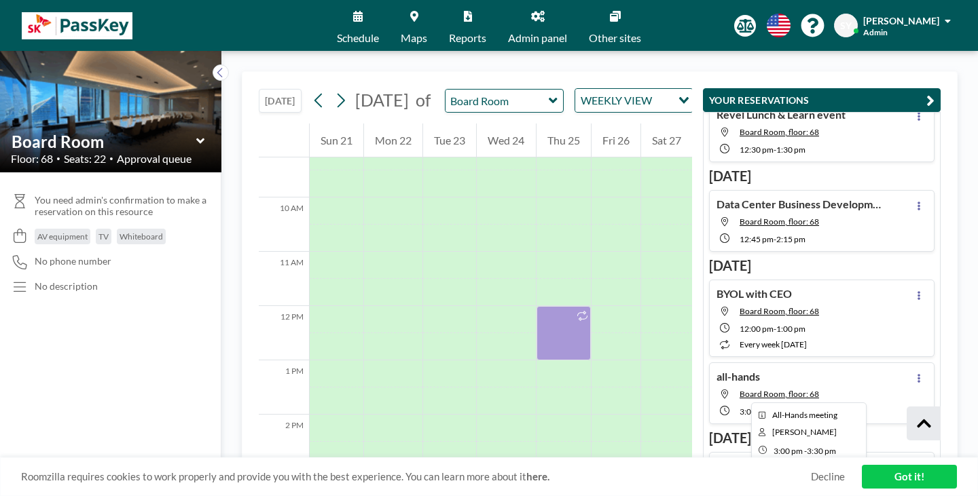
scroll to position [467, 0]
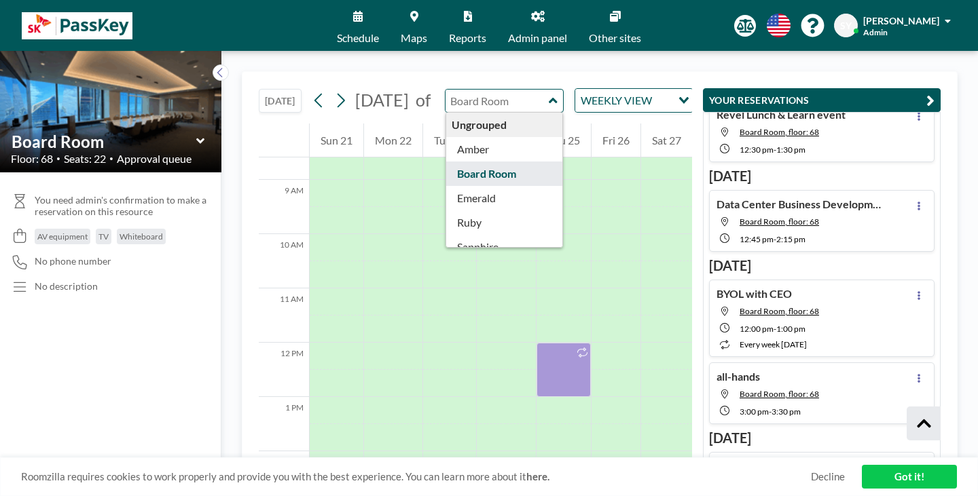
click at [482, 96] on input "text" at bounding box center [498, 101] width 104 height 22
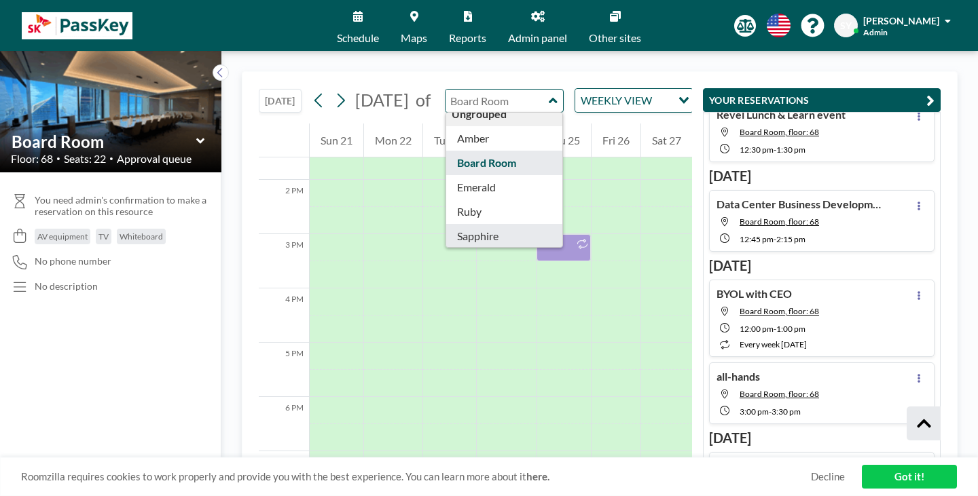
scroll to position [12, 0]
type input "Topaz"
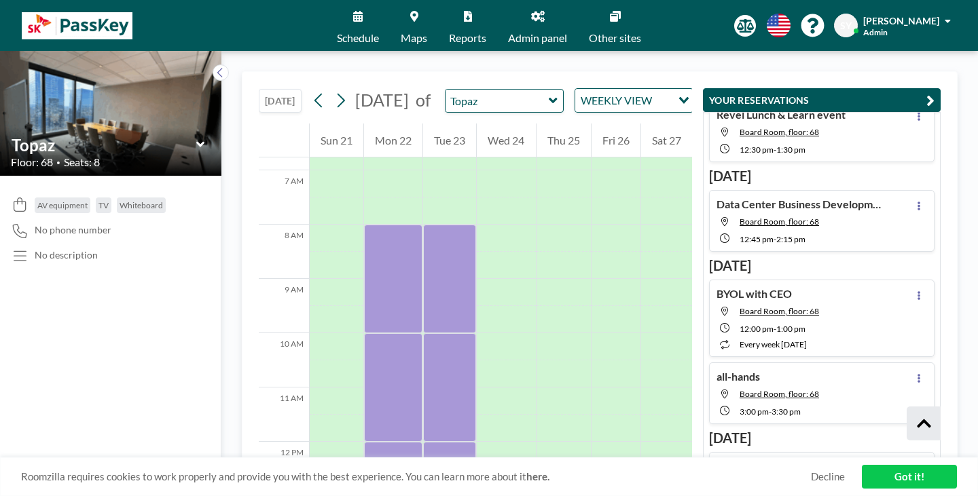
scroll to position [338, 0]
